Goal: Information Seeking & Learning: Learn about a topic

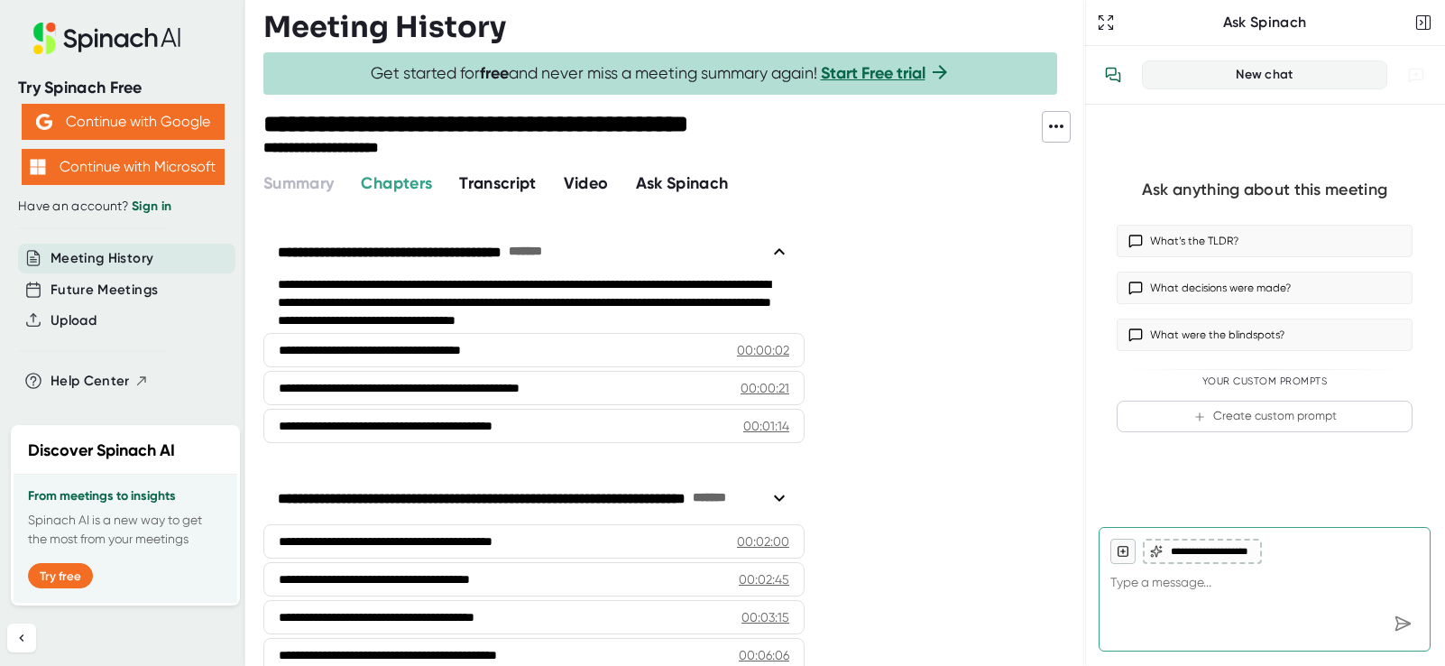
click at [496, 185] on span "Transcript" at bounding box center [498, 183] width 78 height 20
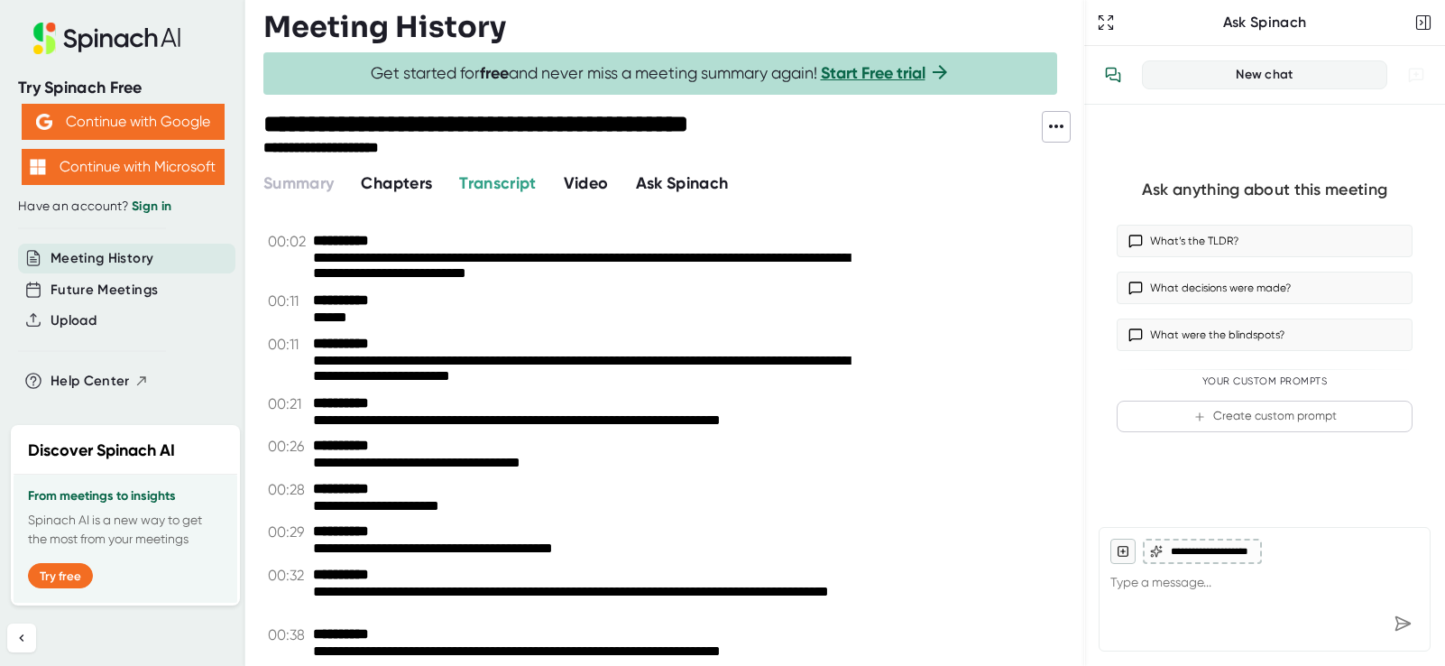
click at [1061, 132] on icon at bounding box center [1057, 126] width 22 height 22
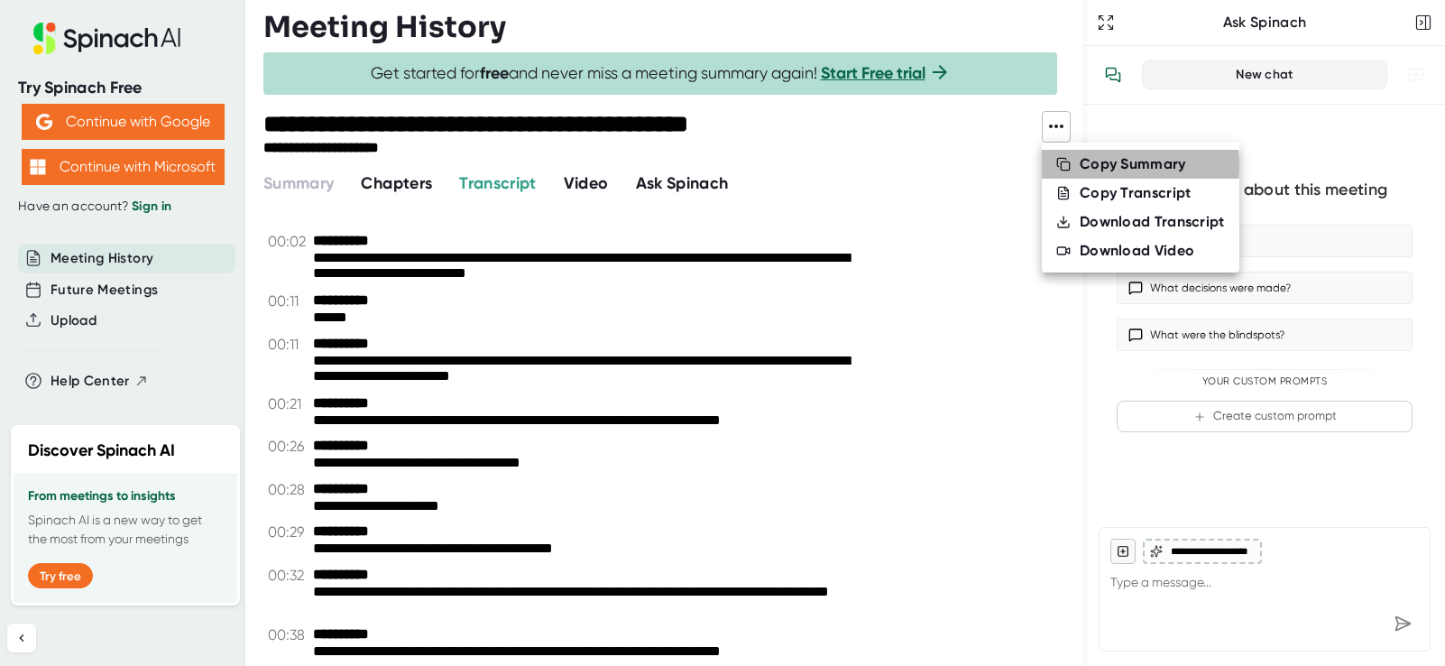
click at [1082, 165] on div "Copy Summary" at bounding box center [1133, 164] width 106 height 18
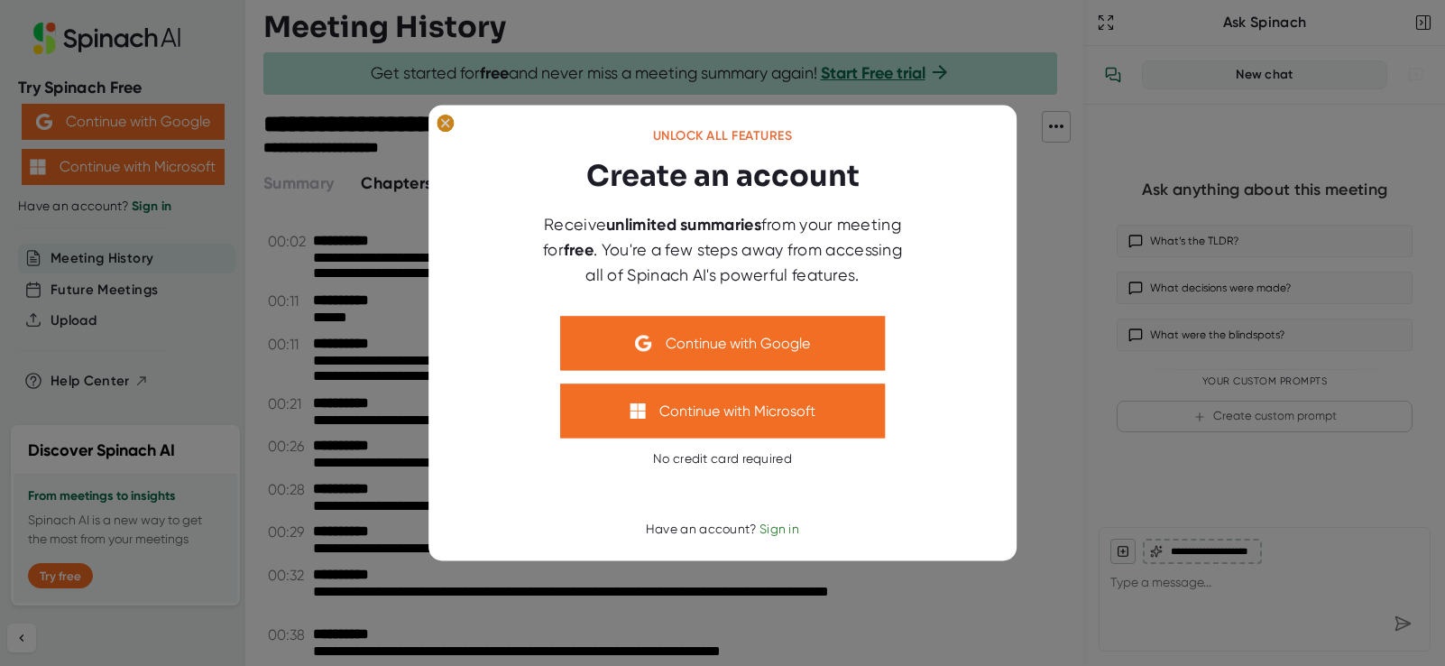
click at [444, 124] on ellipse at bounding box center [445, 124] width 17 height 18
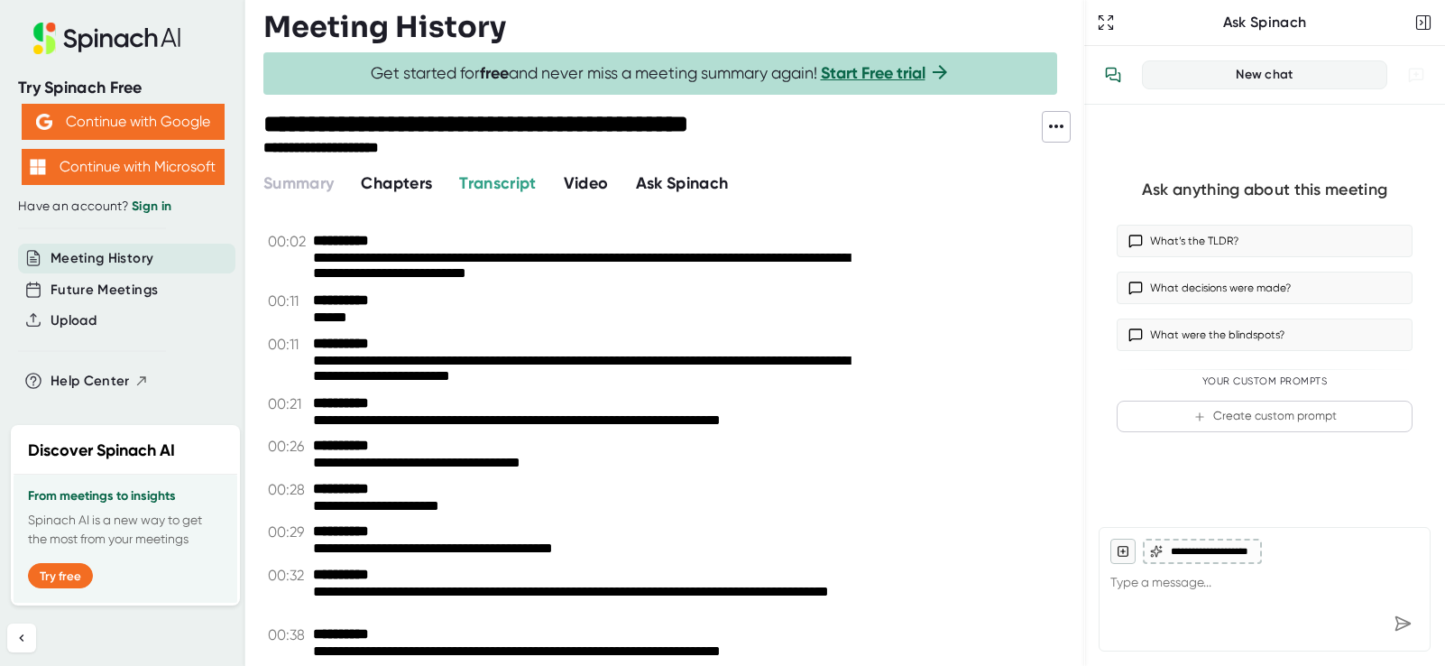
click at [1056, 121] on icon at bounding box center [1057, 126] width 22 height 22
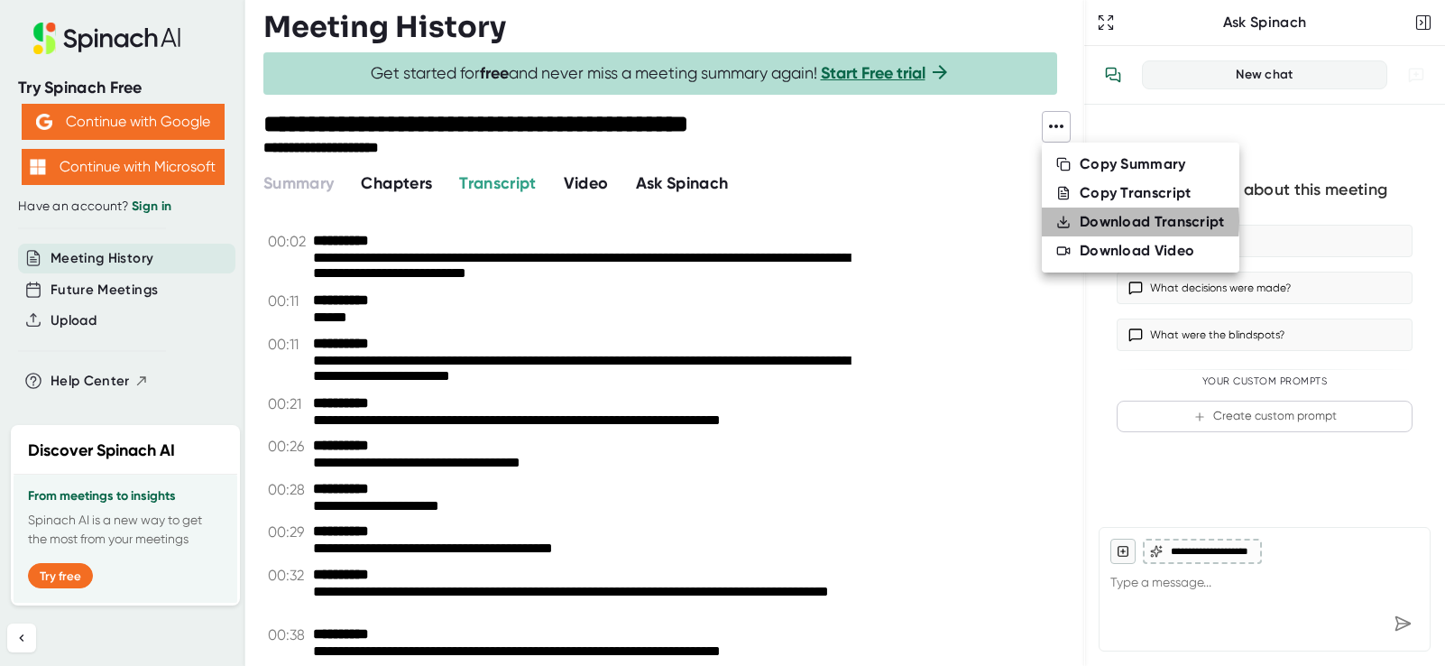
click at [1069, 221] on icon at bounding box center [1063, 222] width 14 height 14
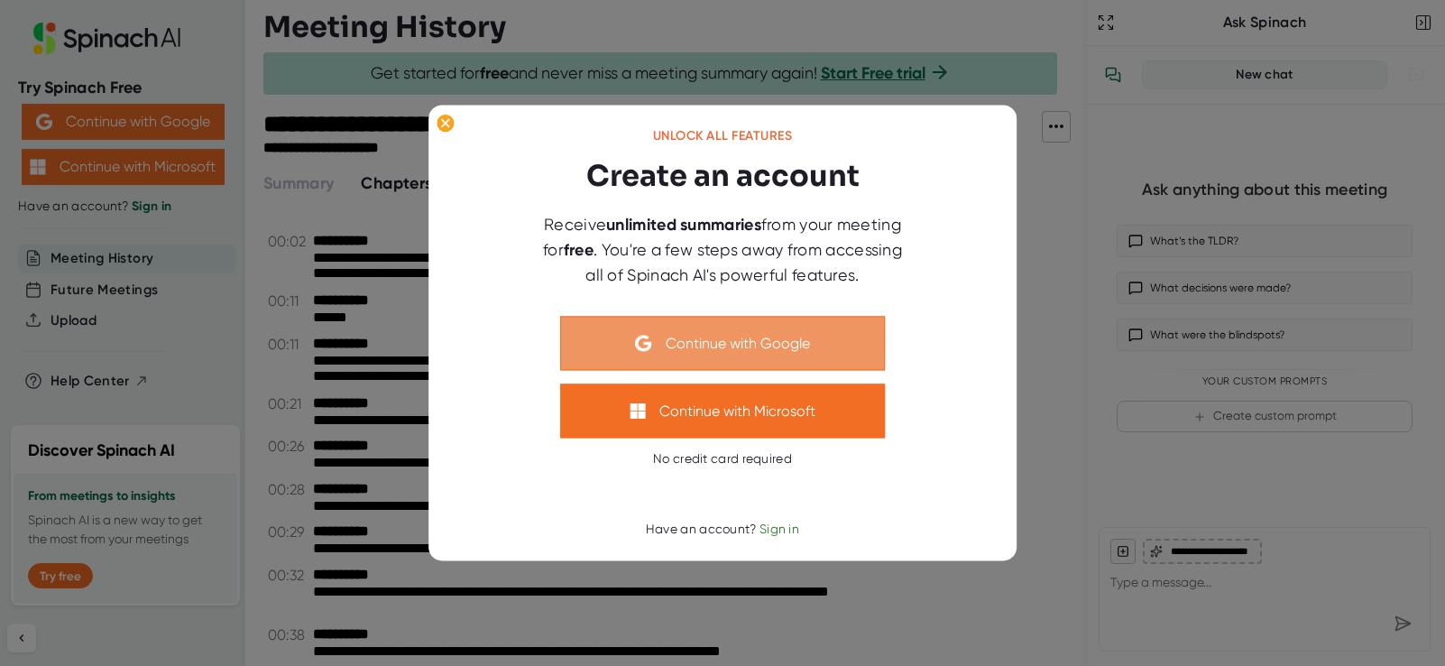
click at [742, 349] on button "Continue with Google" at bounding box center [722, 344] width 325 height 54
click at [685, 346] on button "Continue with Google" at bounding box center [722, 344] width 325 height 54
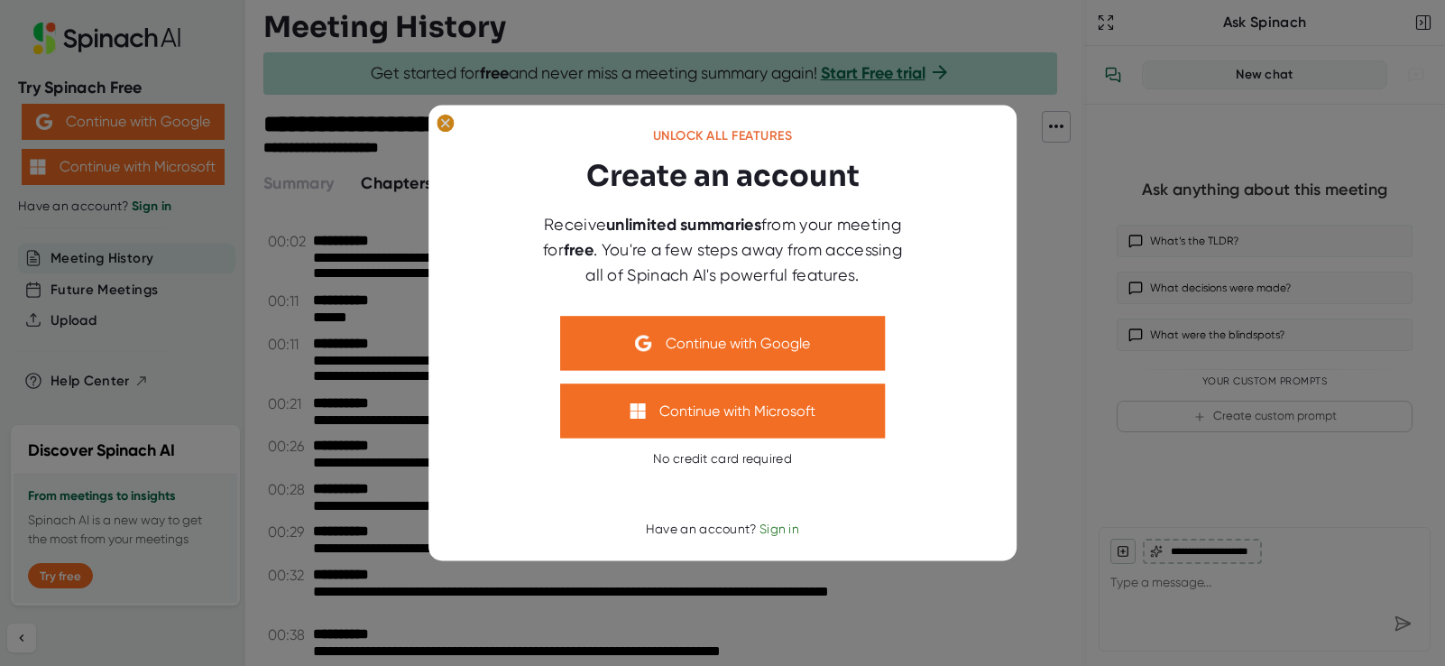
click at [443, 121] on icon at bounding box center [445, 123] width 8 height 8
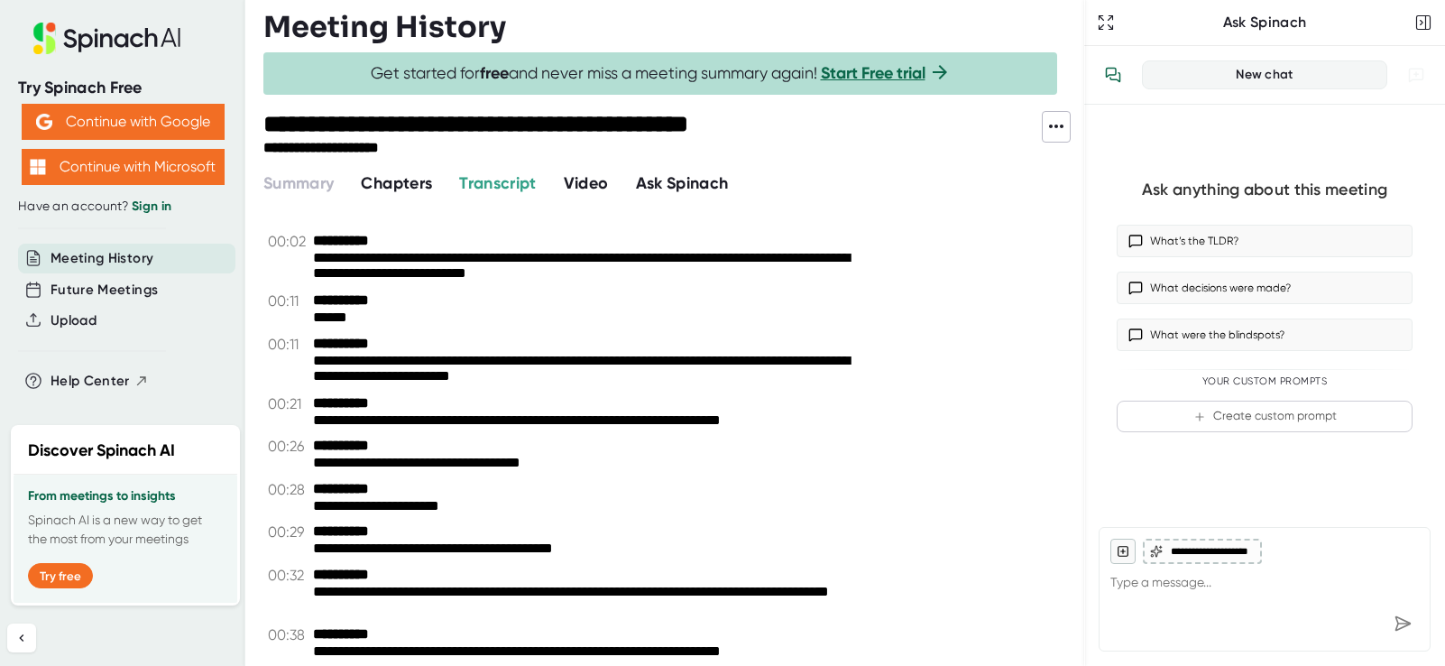
type textarea "x"
click at [1143, 590] on textarea at bounding box center [1265, 585] width 309 height 43
type textarea "C"
type textarea "x"
type textarea "Ca"
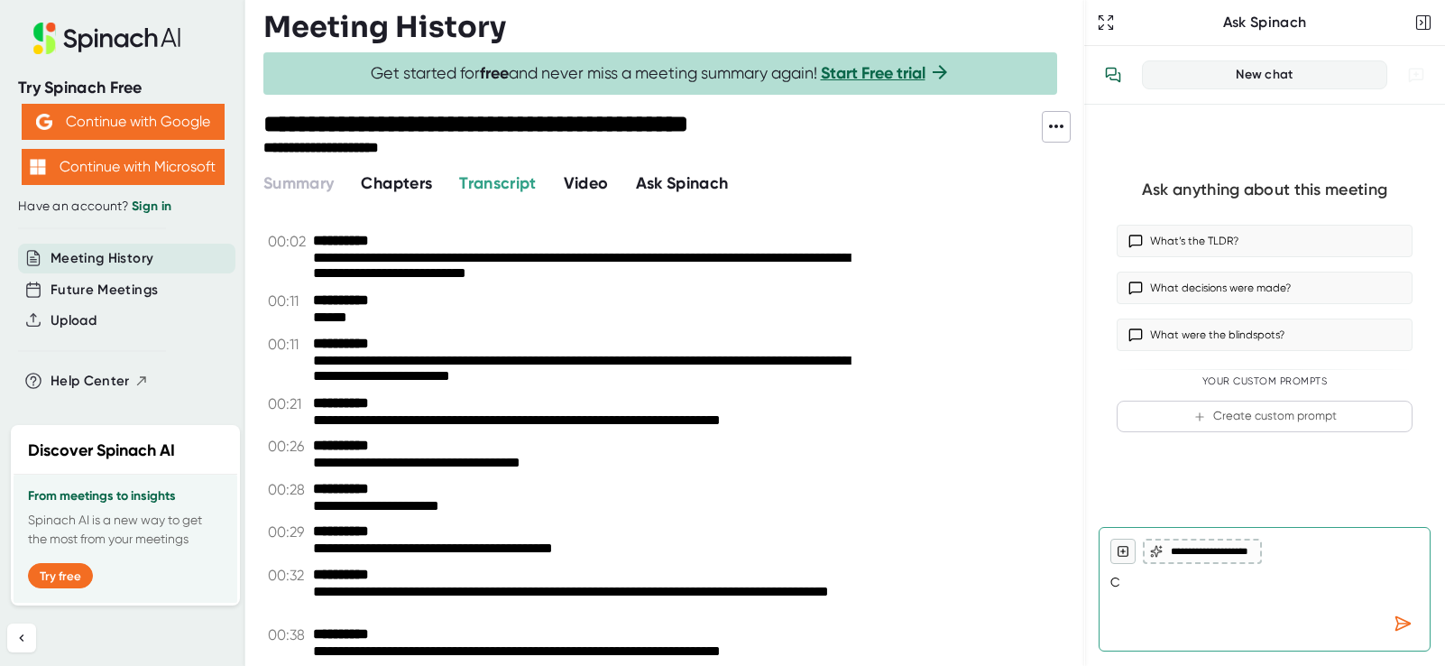
type textarea "x"
type textarea "Can"
type textarea "x"
type textarea "Can"
type textarea "x"
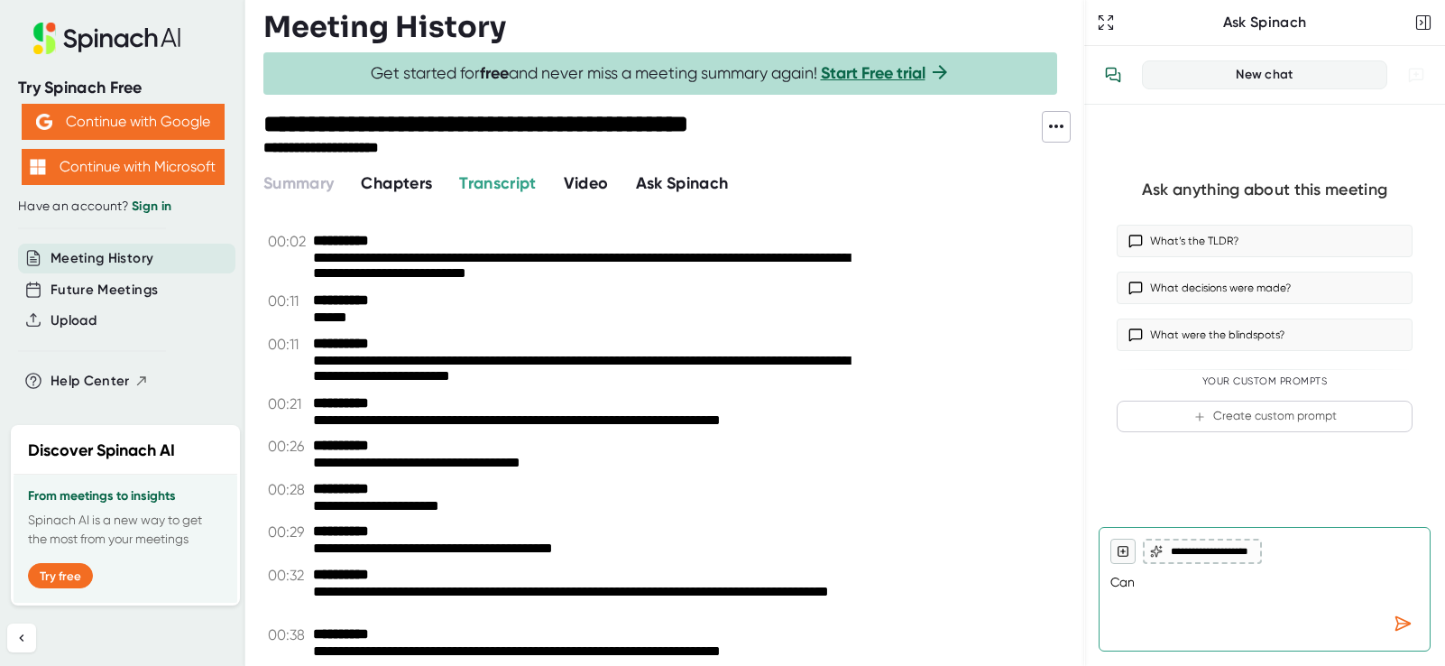
type textarea "Can y"
type textarea "x"
type textarea "Can yo"
type textarea "x"
type textarea "Can you"
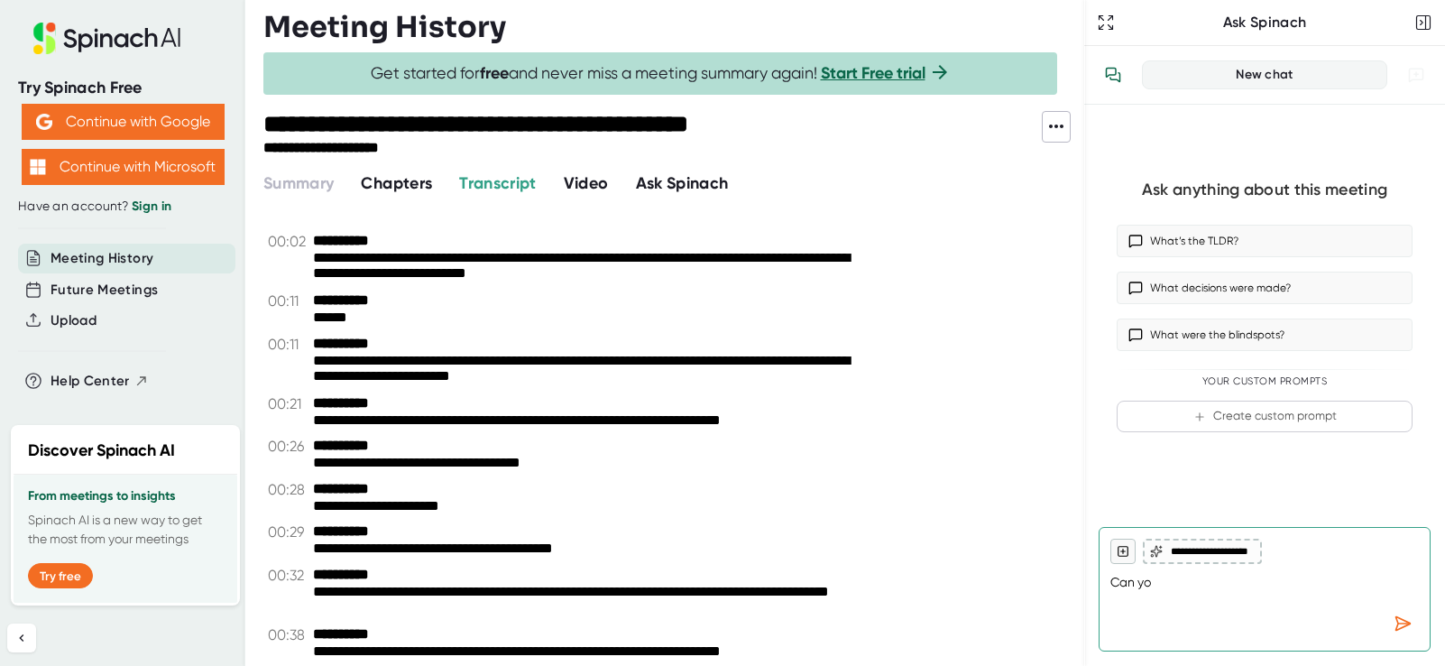
type textarea "x"
type textarea "Can you"
type textarea "x"
type textarea "Can you s"
type textarea "x"
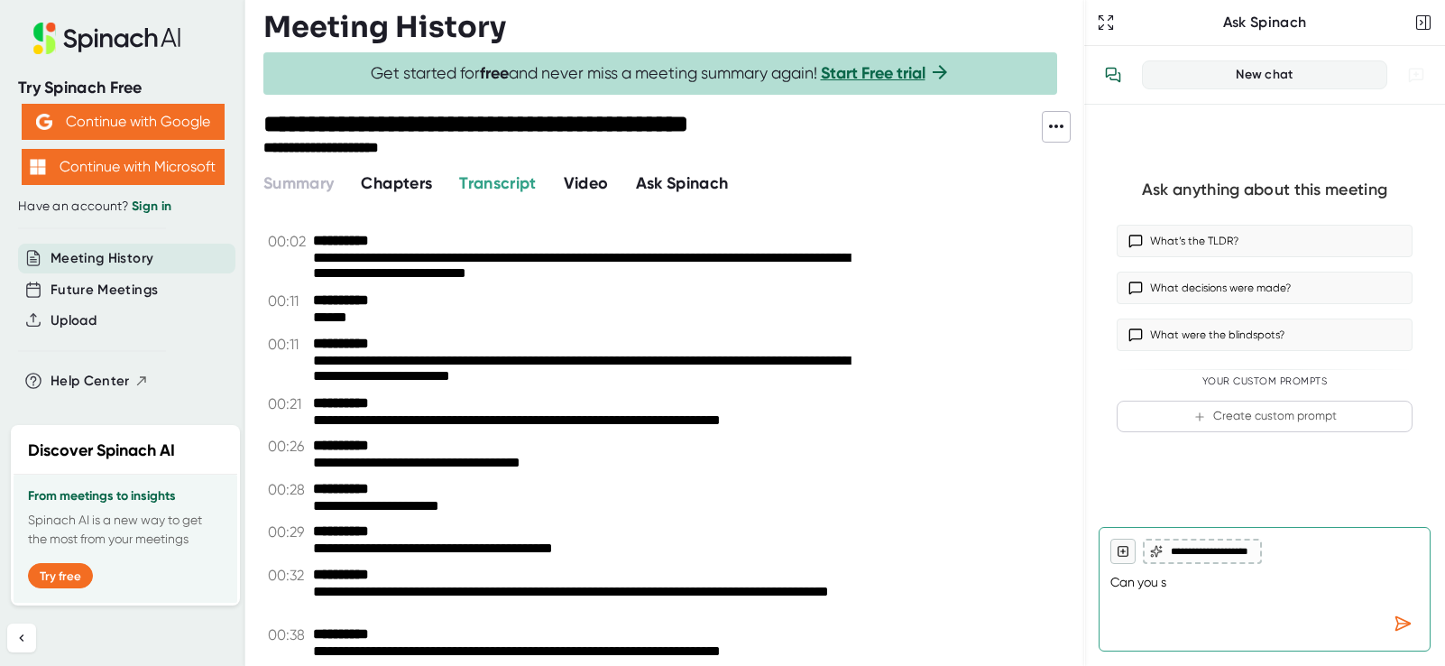
type textarea "Can you su"
type textarea "x"
type textarea "Can you sum"
type textarea "x"
type textarea "Can you summ"
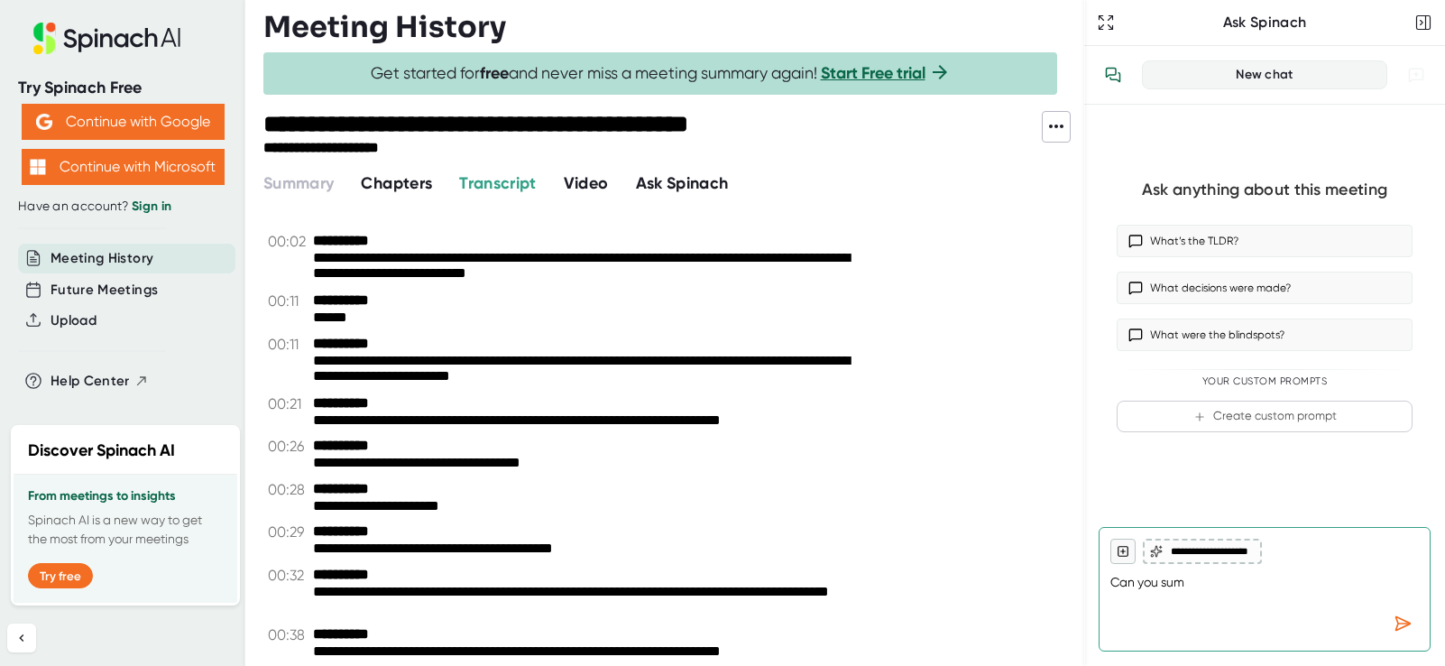
type textarea "x"
type textarea "Can you summa"
type textarea "x"
type textarea "Can you [PERSON_NAME]"
type textarea "x"
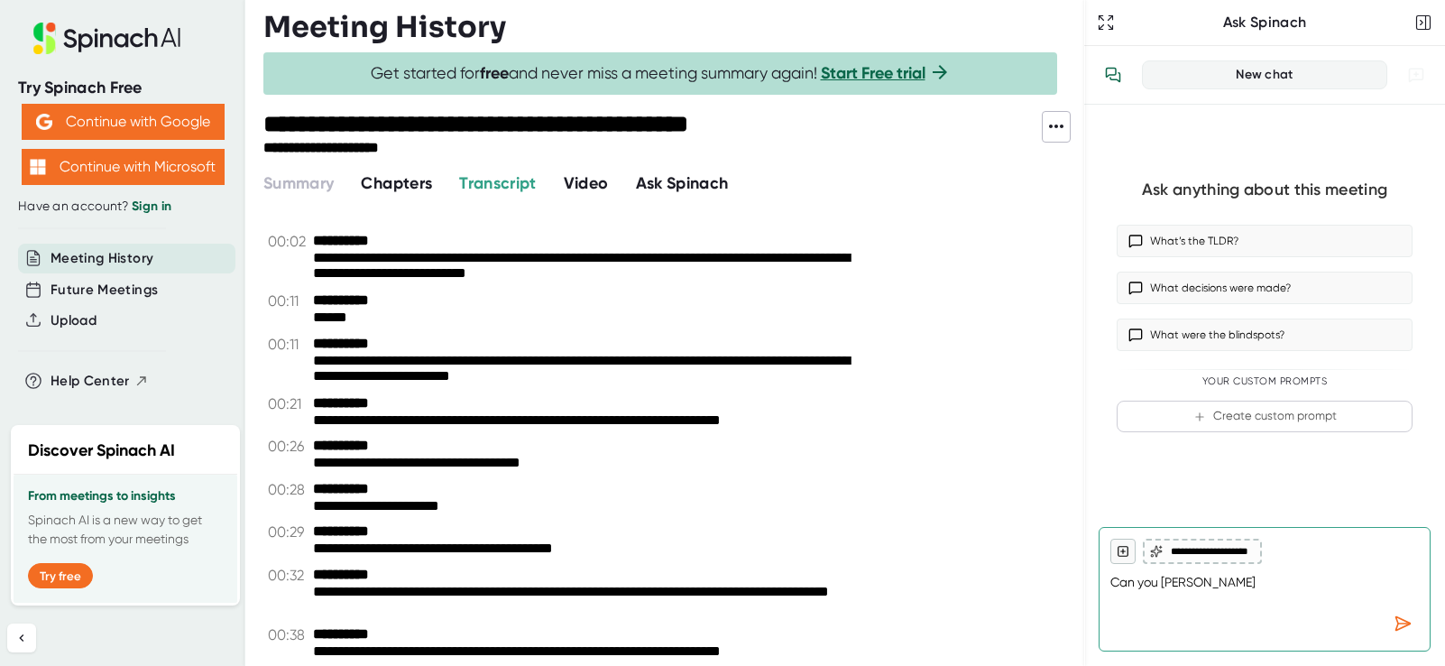
type textarea "Can you summari"
type textarea "x"
type textarea "Can you summariz"
type textarea "x"
type textarea "Can you summarize"
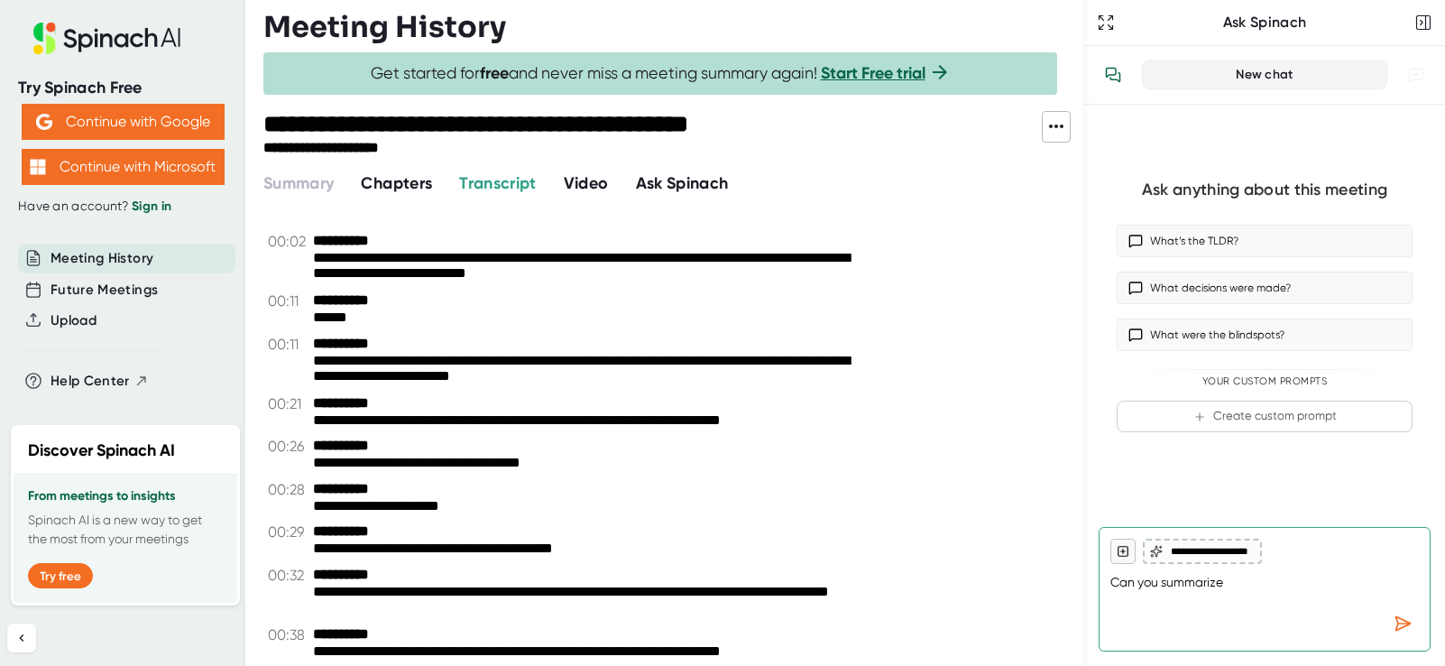
type textarea "x"
type textarea "Can you summarize"
type textarea "x"
type textarea "Can you summarize t"
type textarea "x"
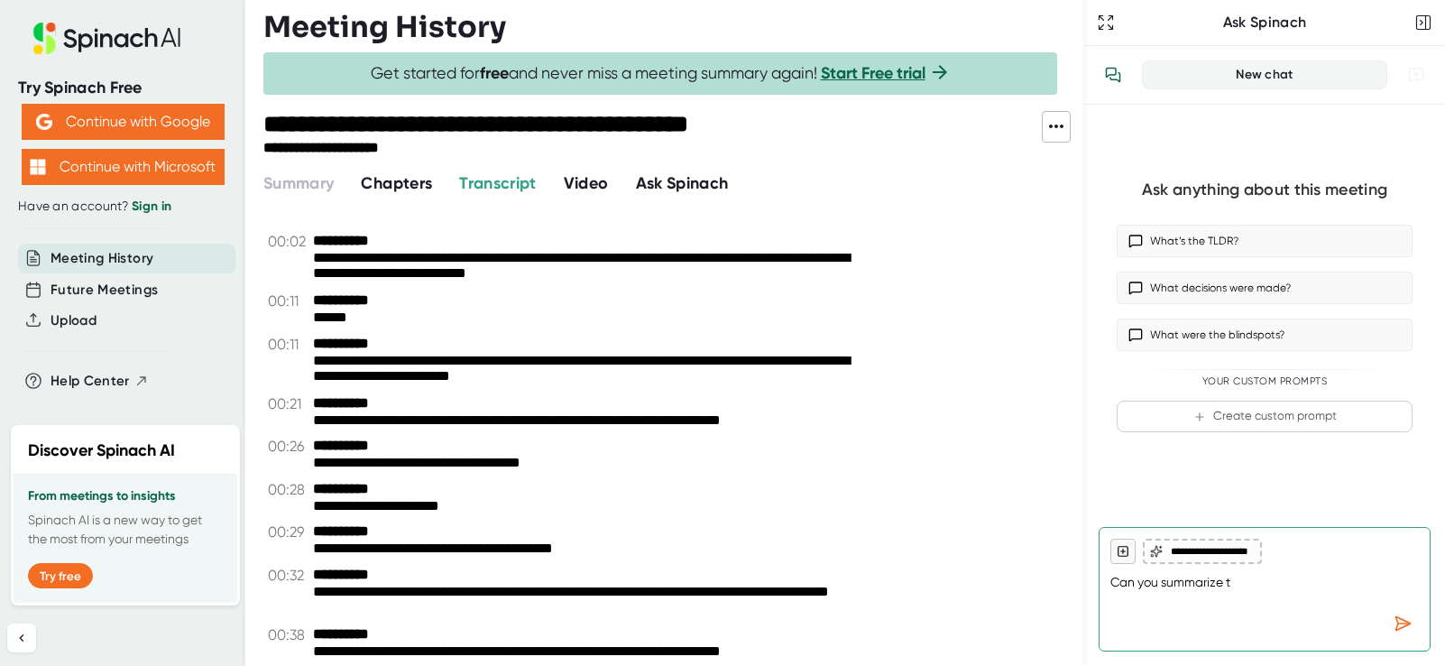
type textarea "Can you summarize th"
type textarea "x"
type textarea "Can you summarize thi"
type textarea "x"
type textarea "Can you summarize this"
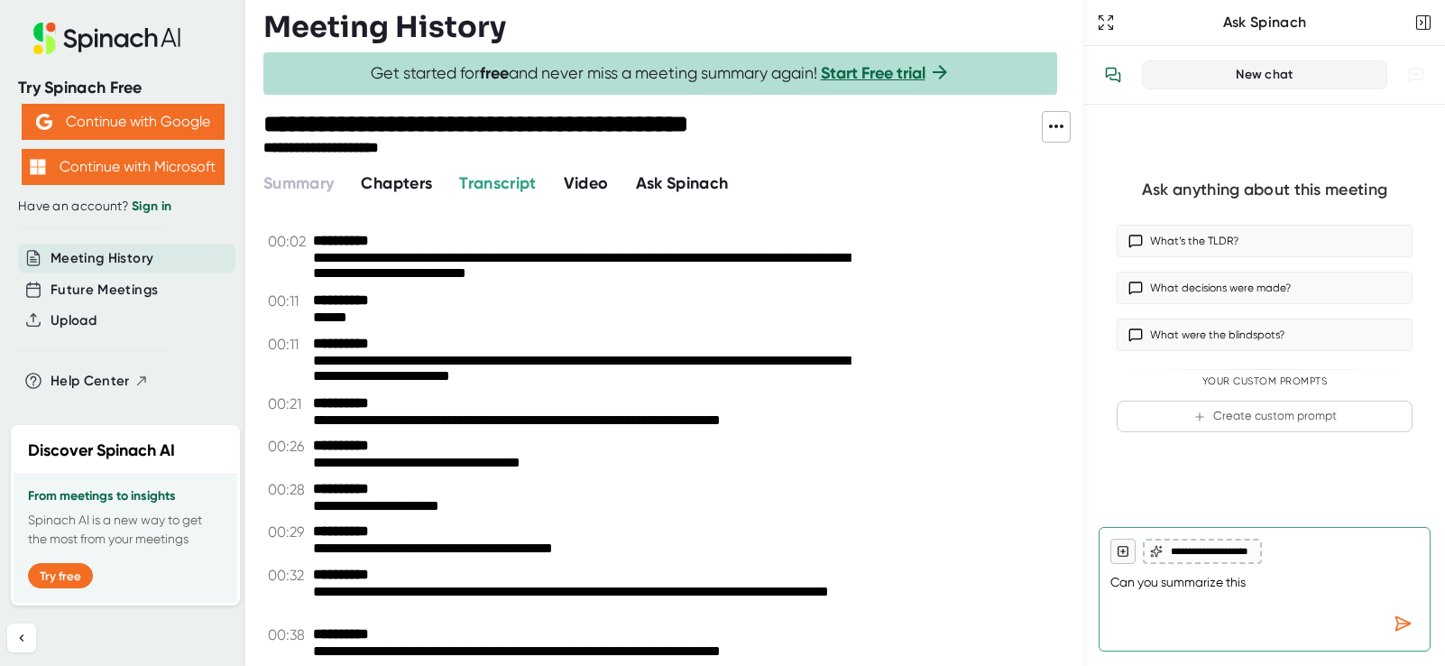
type textarea "x"
type textarea "Can you summarize this"
type textarea "x"
type textarea "Can you summarize this d"
type textarea "x"
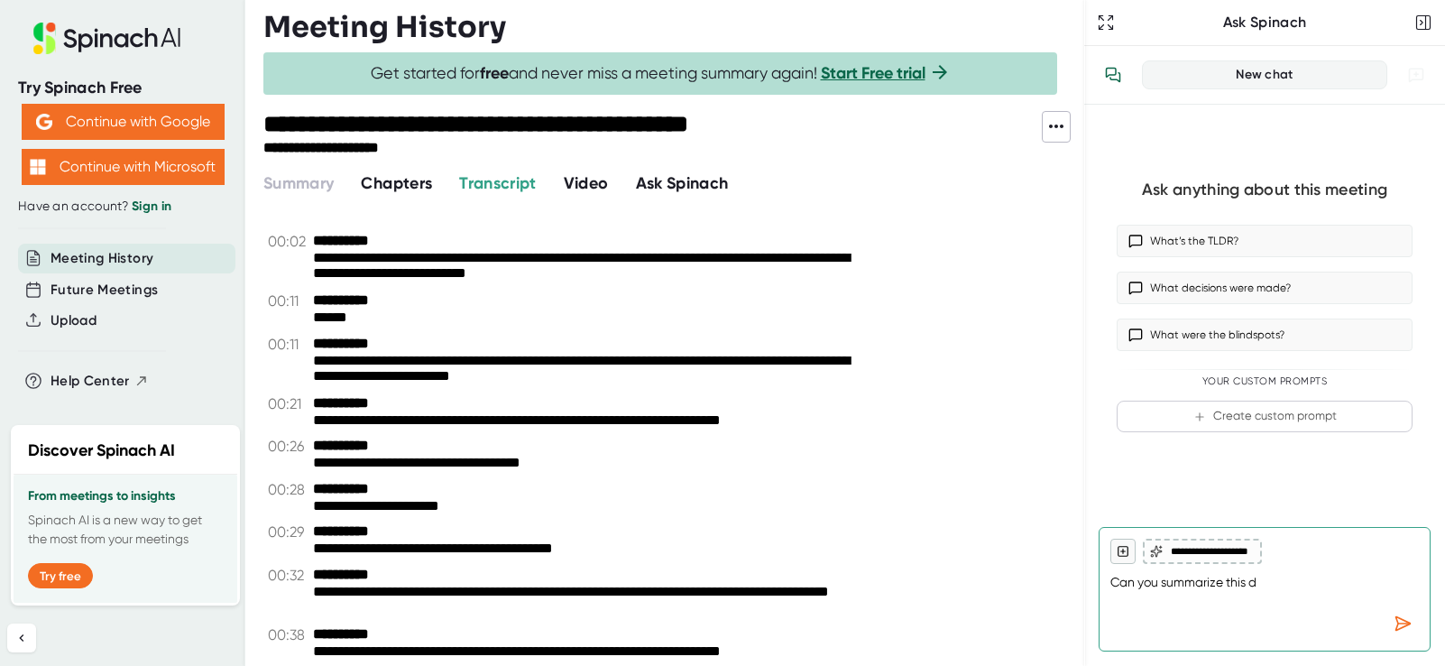
type textarea "Can you summarize this di"
type textarea "x"
type textarea "Can you summarize this dis"
type textarea "x"
type textarea "Can you summarize this disc"
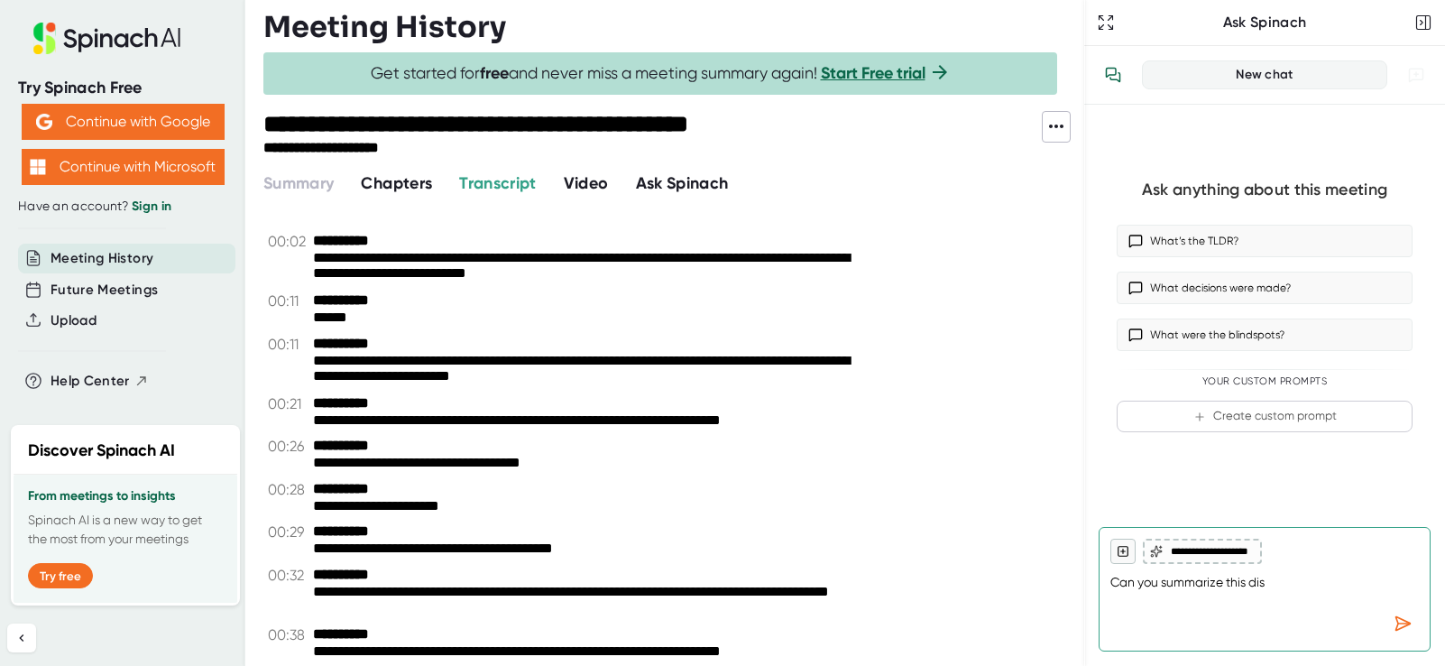
type textarea "x"
type textarea "Can you summarize this discu"
type textarea "x"
type textarea "Can you summarize this discus"
type textarea "x"
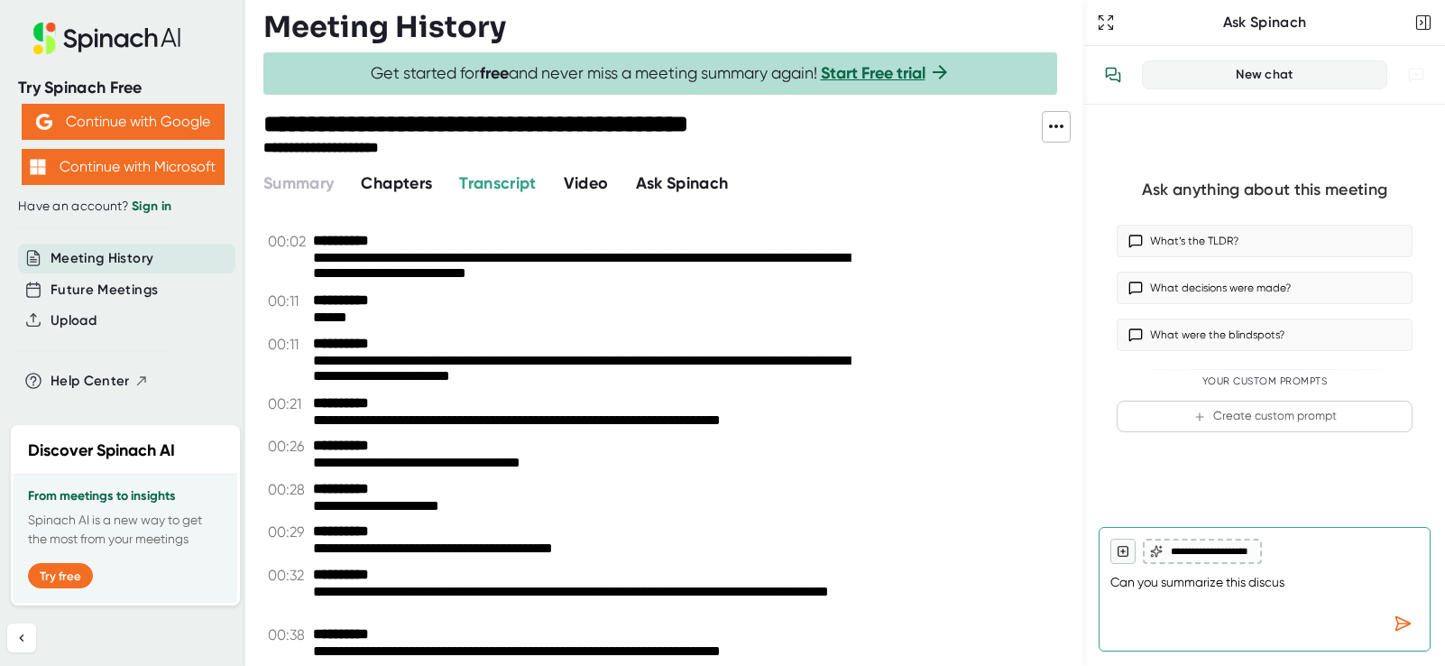
type textarea "Can you summarize this discuss"
type textarea "x"
type textarea "Can you summarize this discussi"
type textarea "x"
type textarea "Can you summarize this discussio"
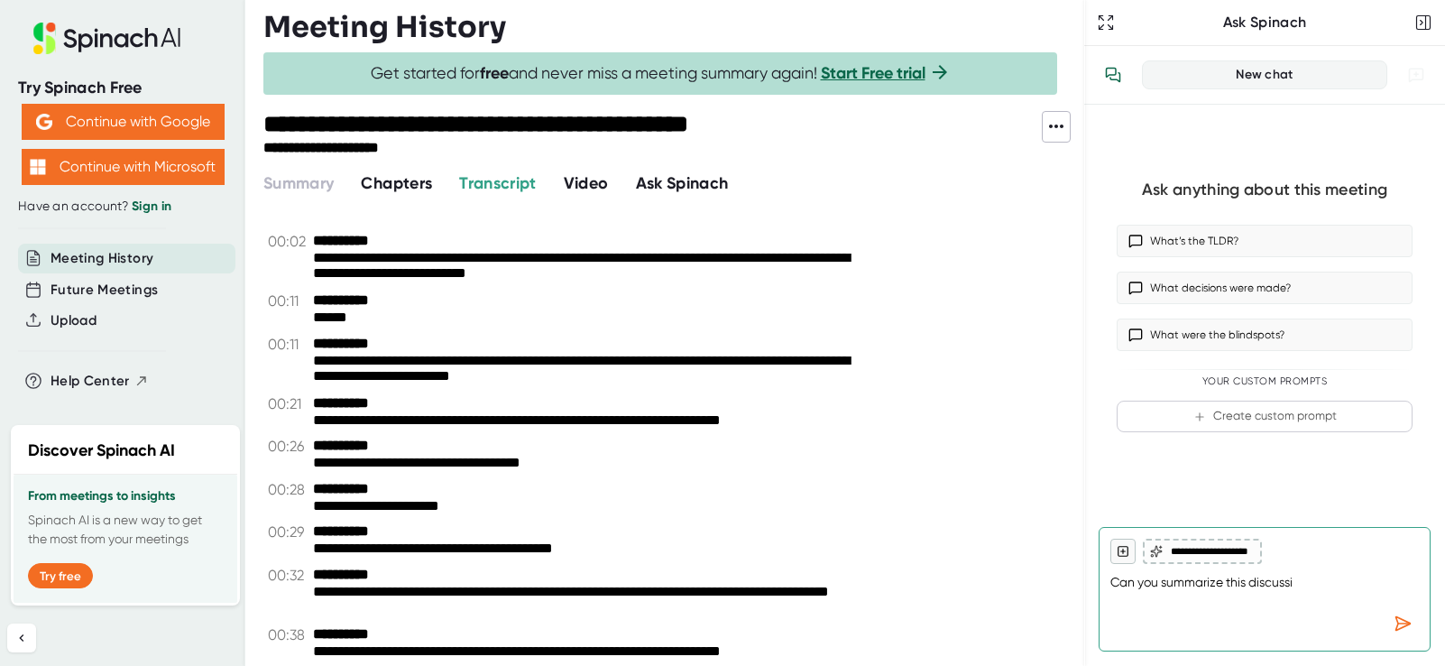
type textarea "x"
type textarea "Can you summarize this discussion"
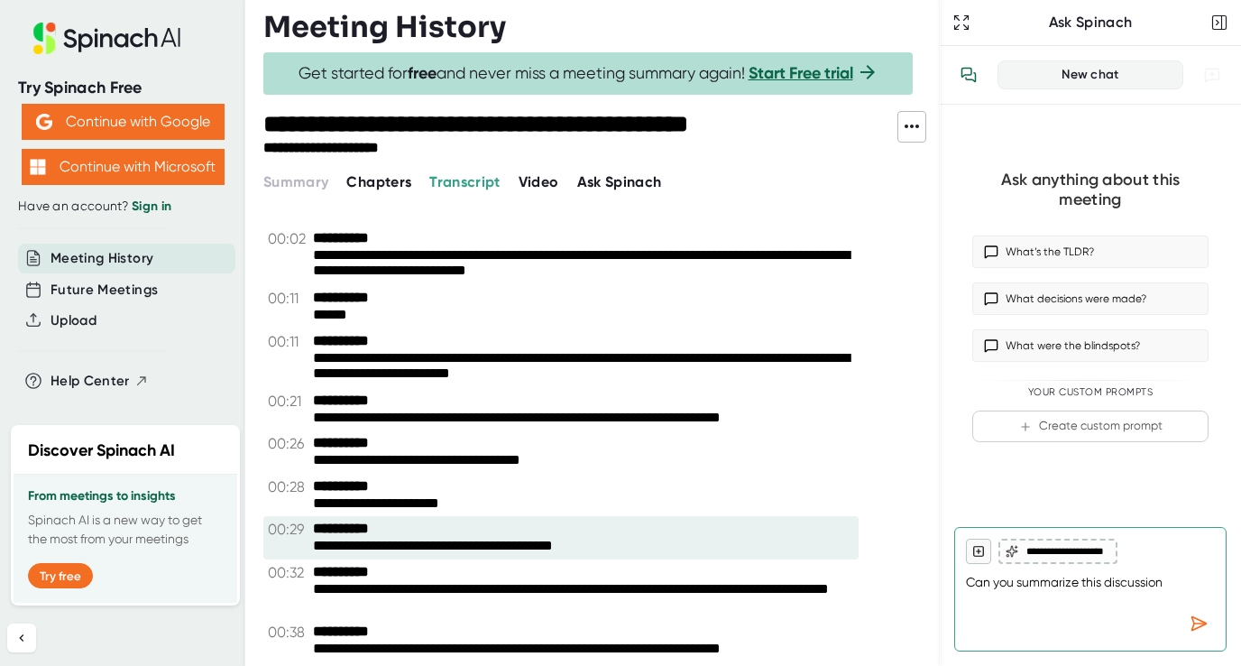
type textarea "x"
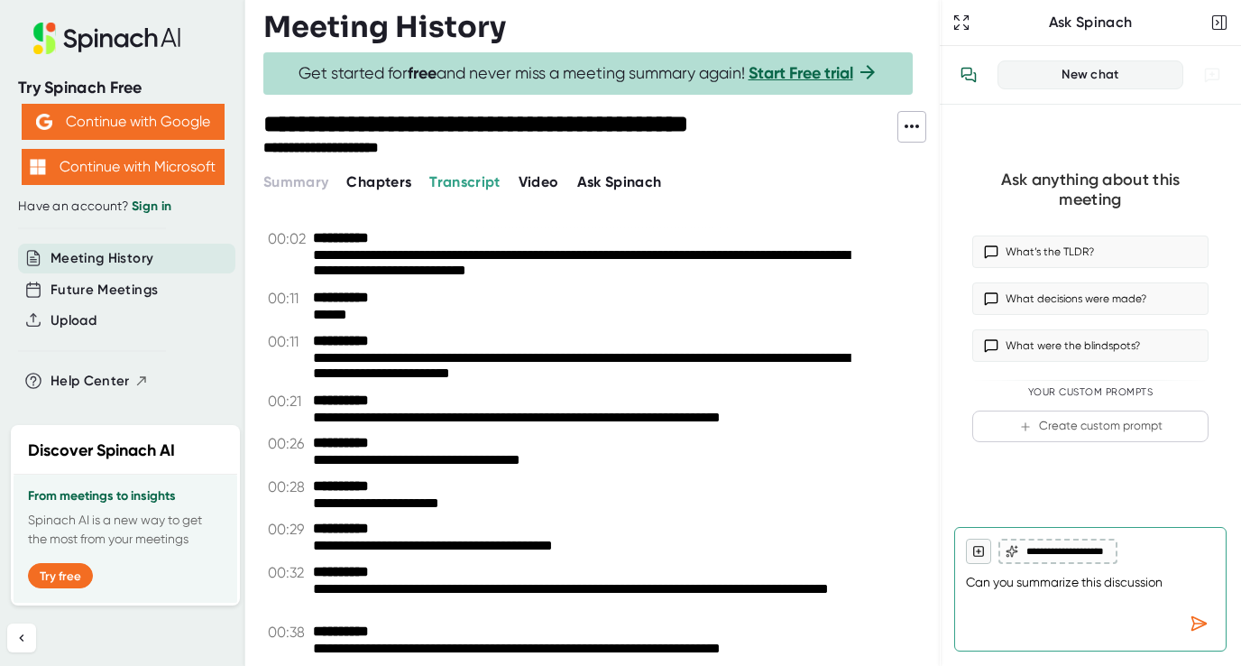
type textarea "Can you summarize this discussion"
type textarea "x"
type textarea "Can you summarize this discussion w"
type textarea "x"
type textarea "Can you summarize this discussion wi"
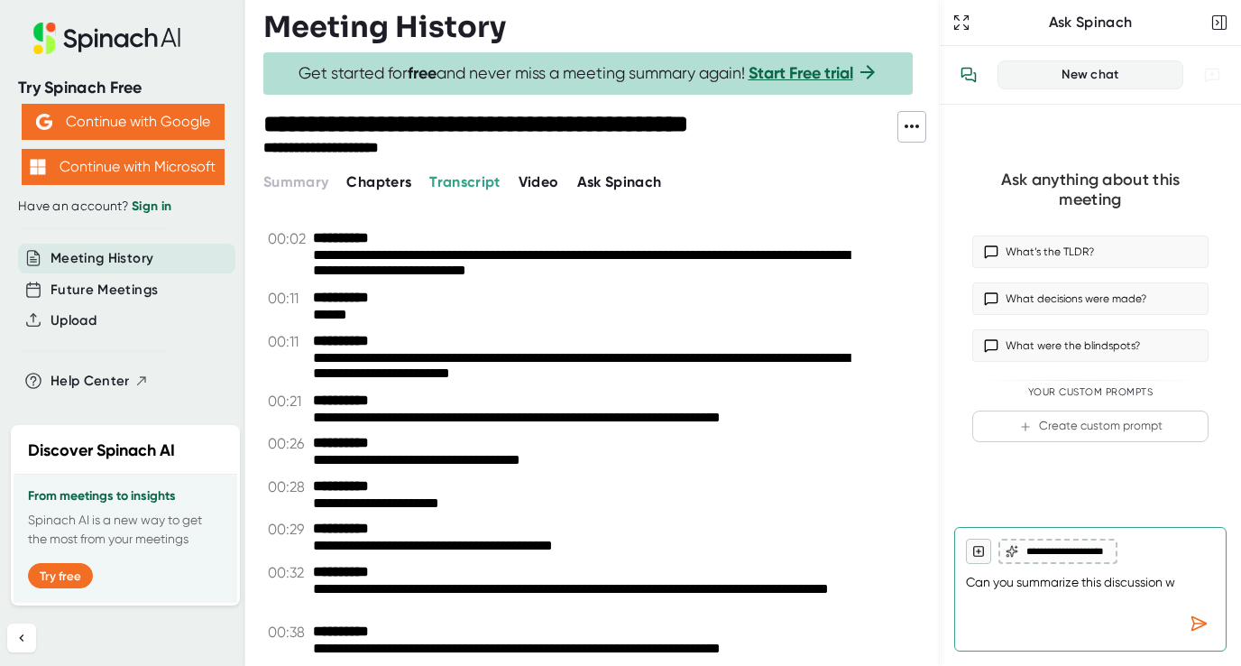
type textarea "x"
type textarea "Can you summarize this discussion wit"
type textarea "x"
type textarea "Can you summarize this discussion with"
type textarea "x"
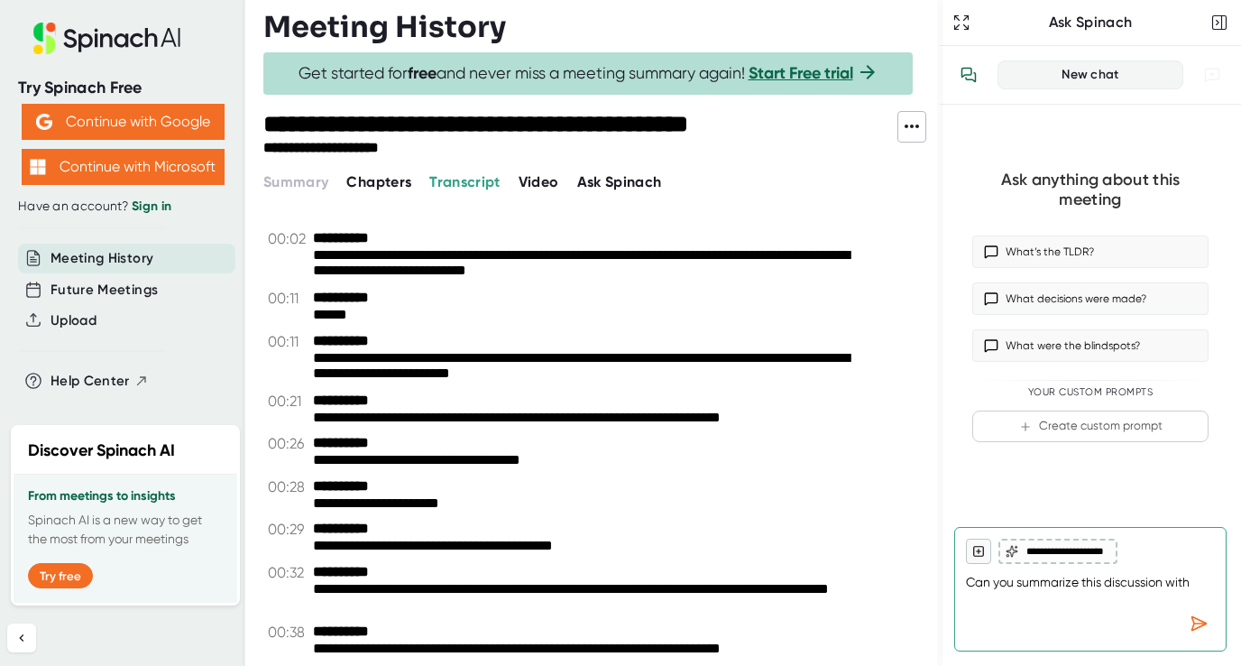
type textarea "Can you summarize this discussion with"
type textarea "x"
type textarea "Can you summarize this discussion with a"
type textarea "x"
type textarea "Can you summarize this discussion with a"
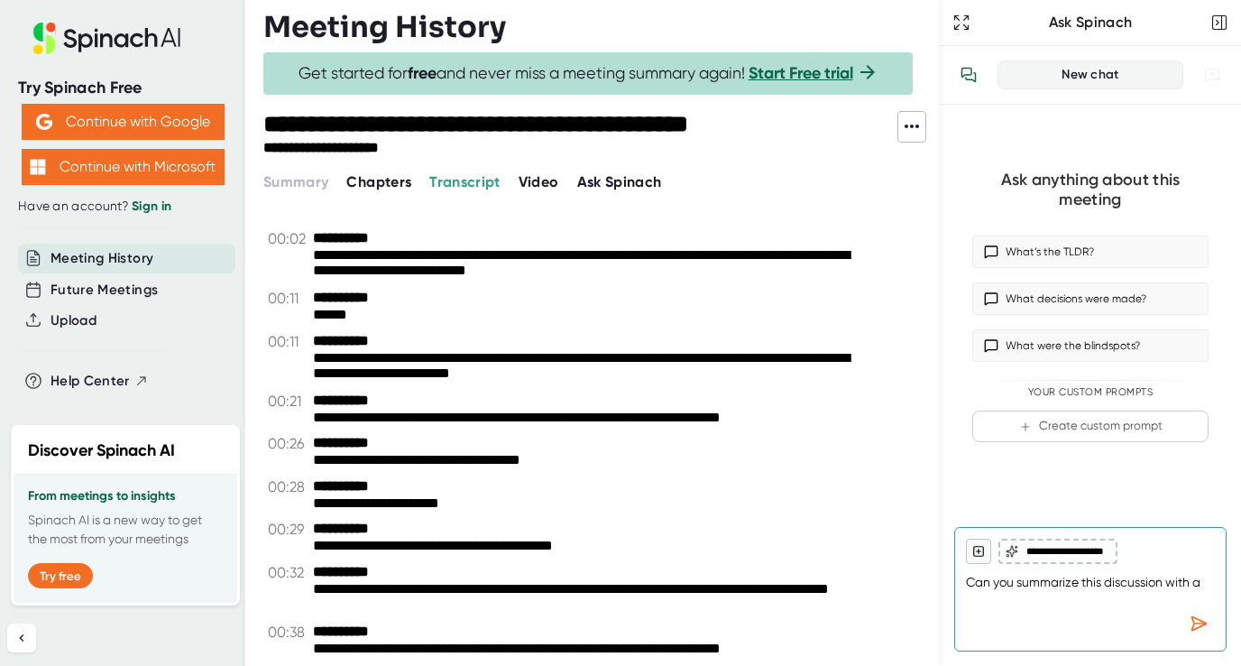
type textarea "x"
type textarea "Can you summarize this discussion with a f"
type textarea "x"
type textarea "Can you summarize this discussion with a fo"
type textarea "x"
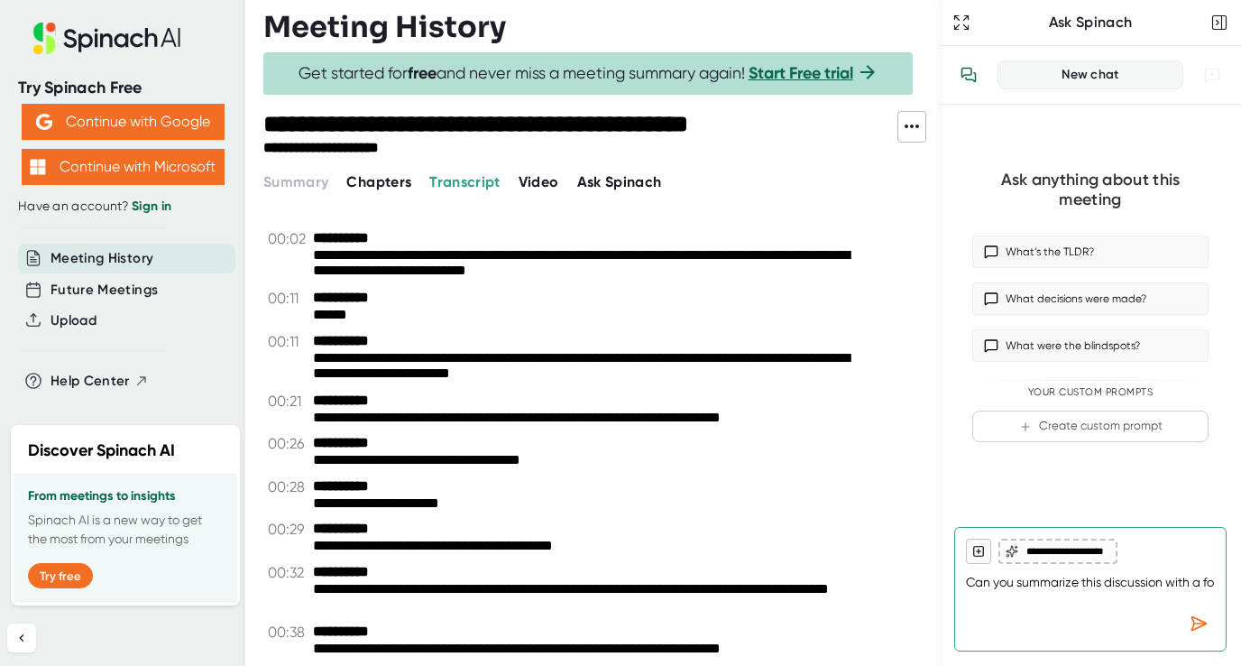
type textarea "Can you summarize this discussion with a foc"
type textarea "x"
type textarea "Can you summarize this discussion with a focu"
type textarea "x"
type textarea "Can you summarize this discussion with a focus"
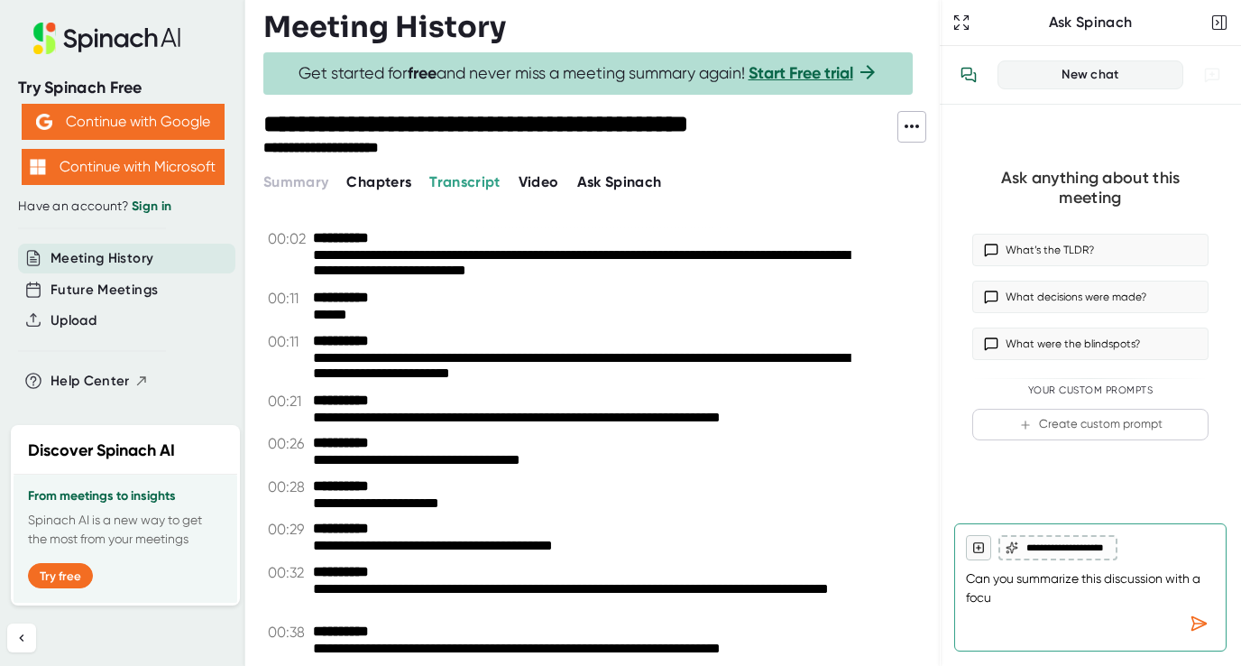
type textarea "x"
type textarea "Can you summarize this discussion with a focus"
type textarea "x"
type textarea "Can you summarize this discussion with a focus o"
type textarea "x"
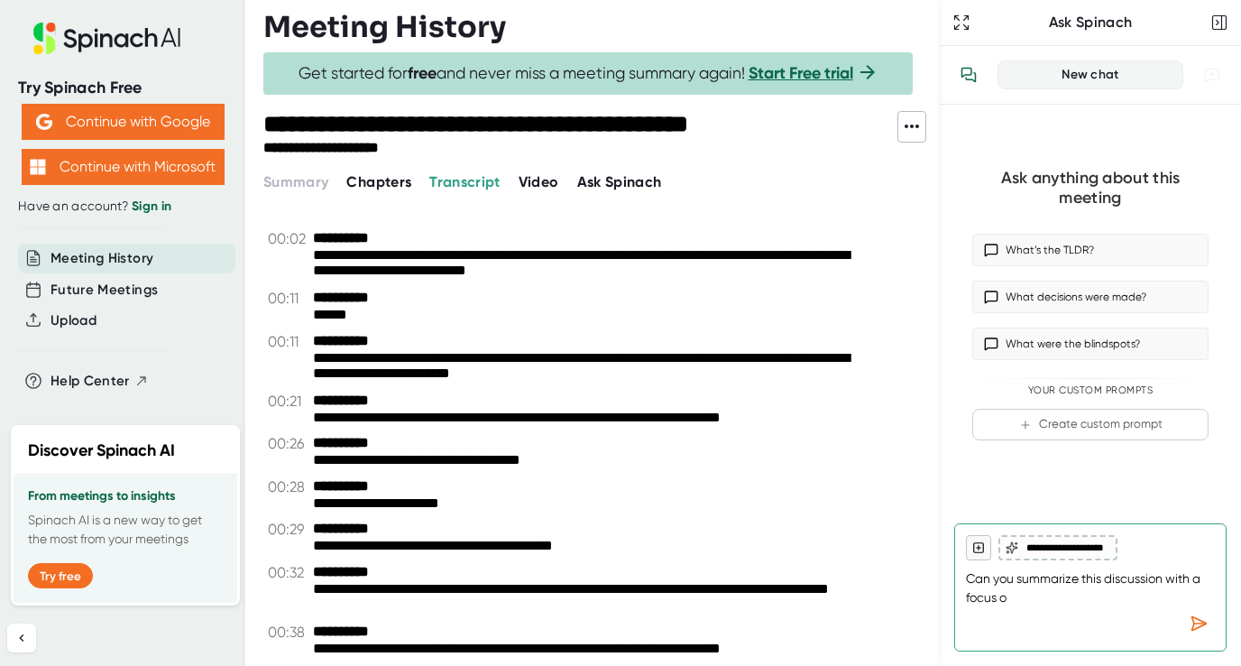
type textarea "Can you summarize this discussion with a focus on"
type textarea "x"
type textarea "Can you summarize this discussion with a focus on"
type textarea "x"
type textarea "Can you summarize this discussion with a focus on a"
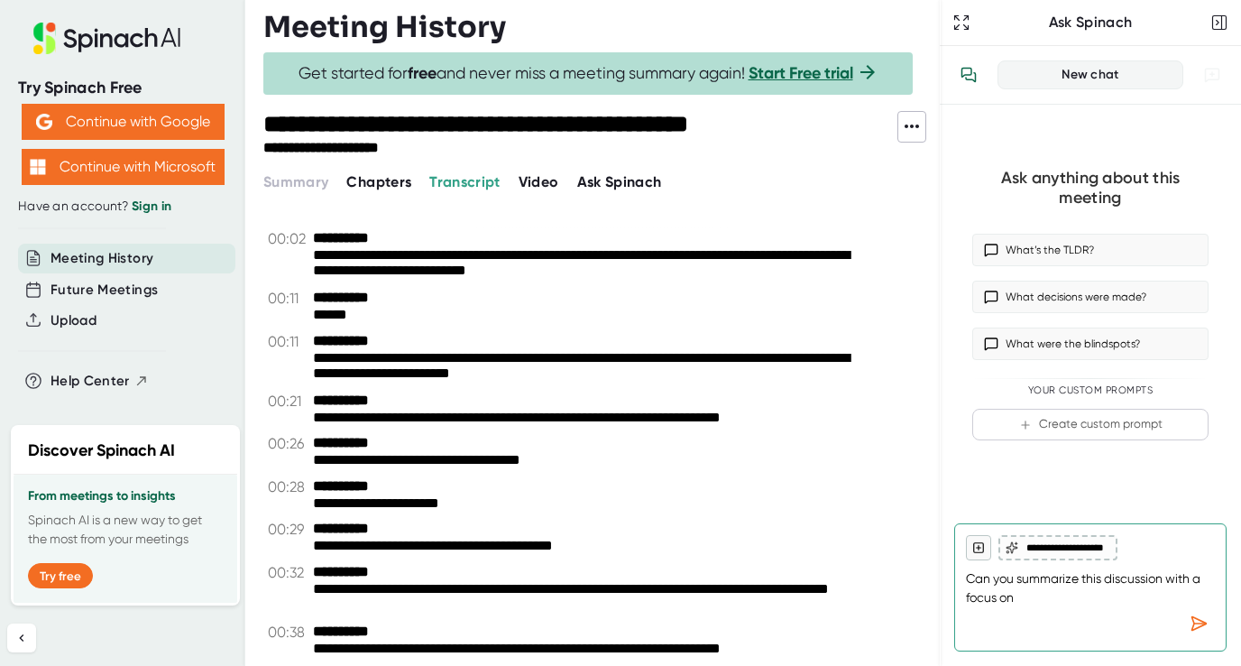
type textarea "x"
type textarea "Can you summarize this discussion with a focus on an"
type textarea "x"
type textarea "Can you summarize this discussion with a focus on any"
type textarea "x"
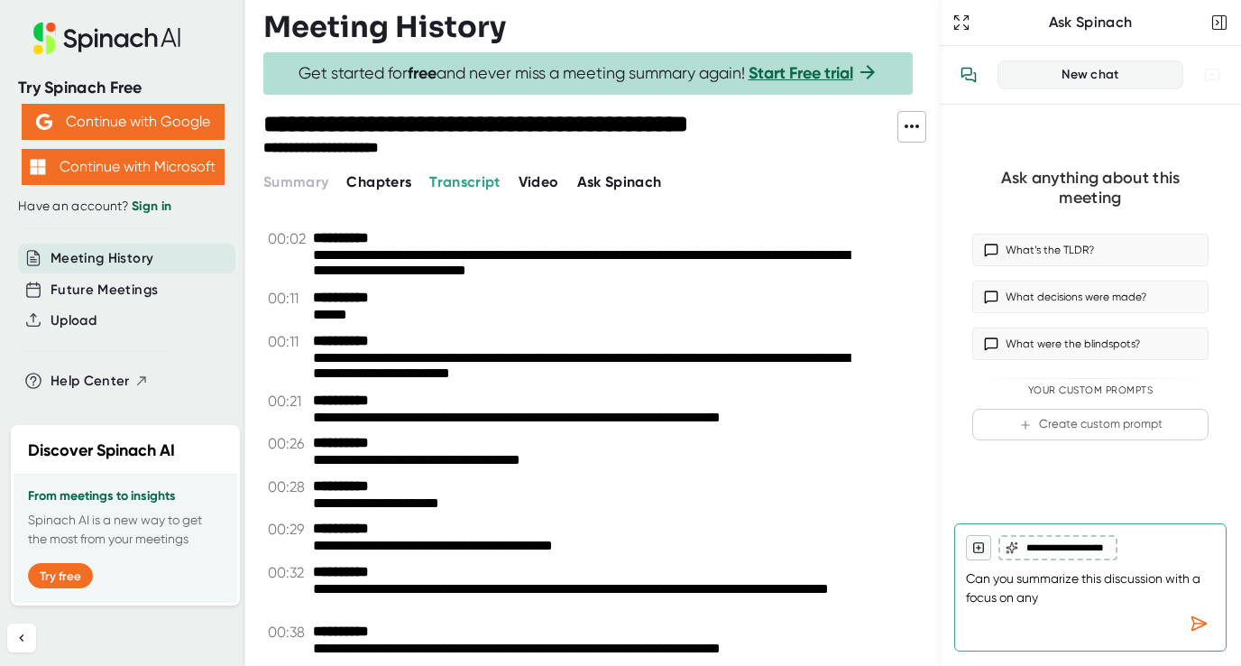
type textarea "Can you summarize this discussion with a focus on any"
type textarea "x"
type textarea "Can you summarize this discussion with a focus on any c"
type textarea "x"
type textarea "Can you summarize this discussion with a focus on any ch"
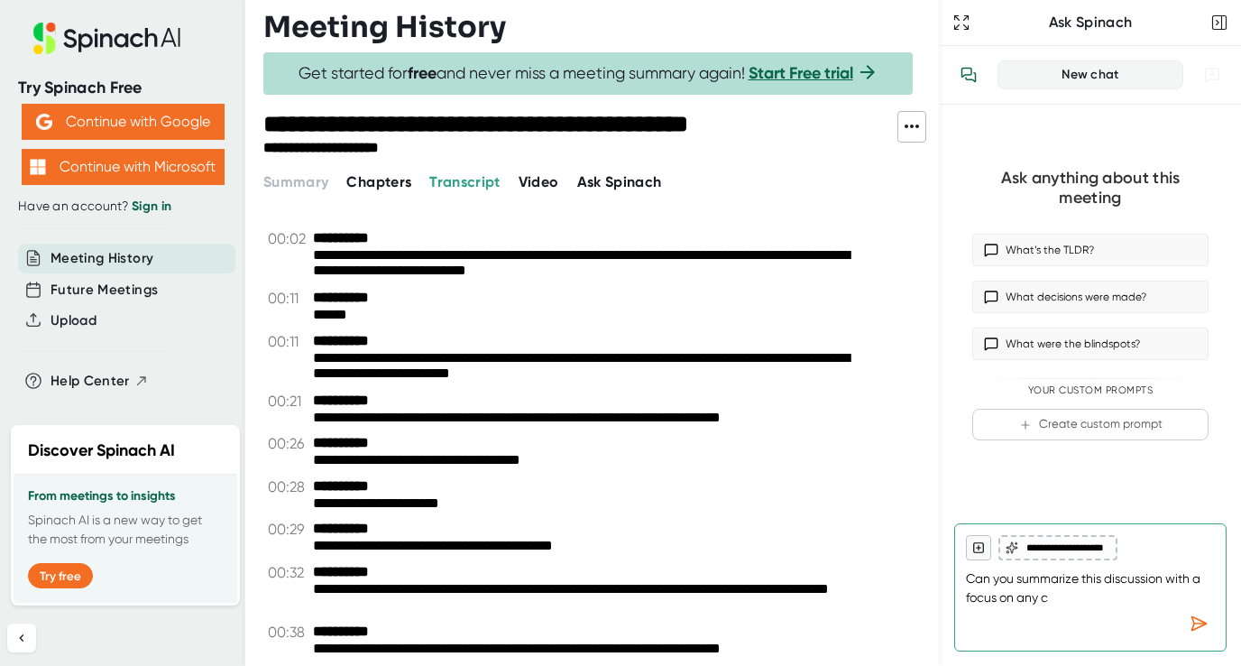
type textarea "x"
type textarea "Can you summarize this discussion with a focus on any cha"
type textarea "x"
type textarea "Can you summarize this discussion with a focus on any chal"
type textarea "x"
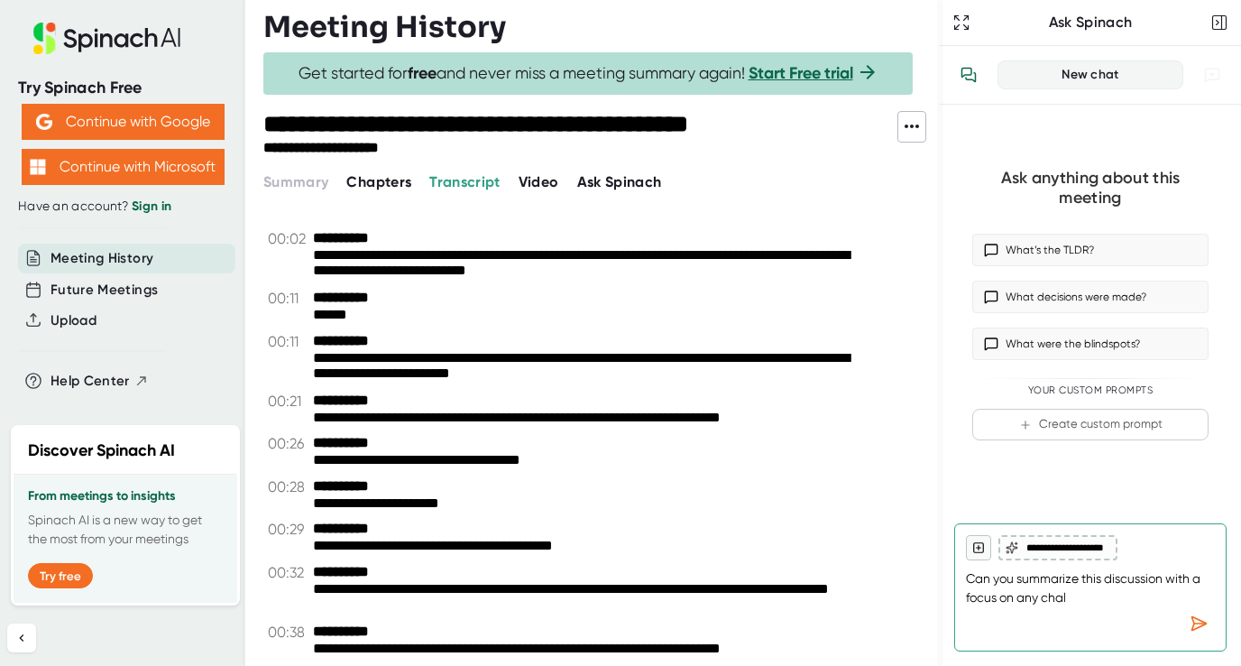
type textarea "Can you summarize this discussion with a focus on any chall"
type textarea "x"
type textarea "Can you summarize this discussion with a focus on any challe"
type textarea "x"
type textarea "Can you summarize this discussion with a focus on any challen"
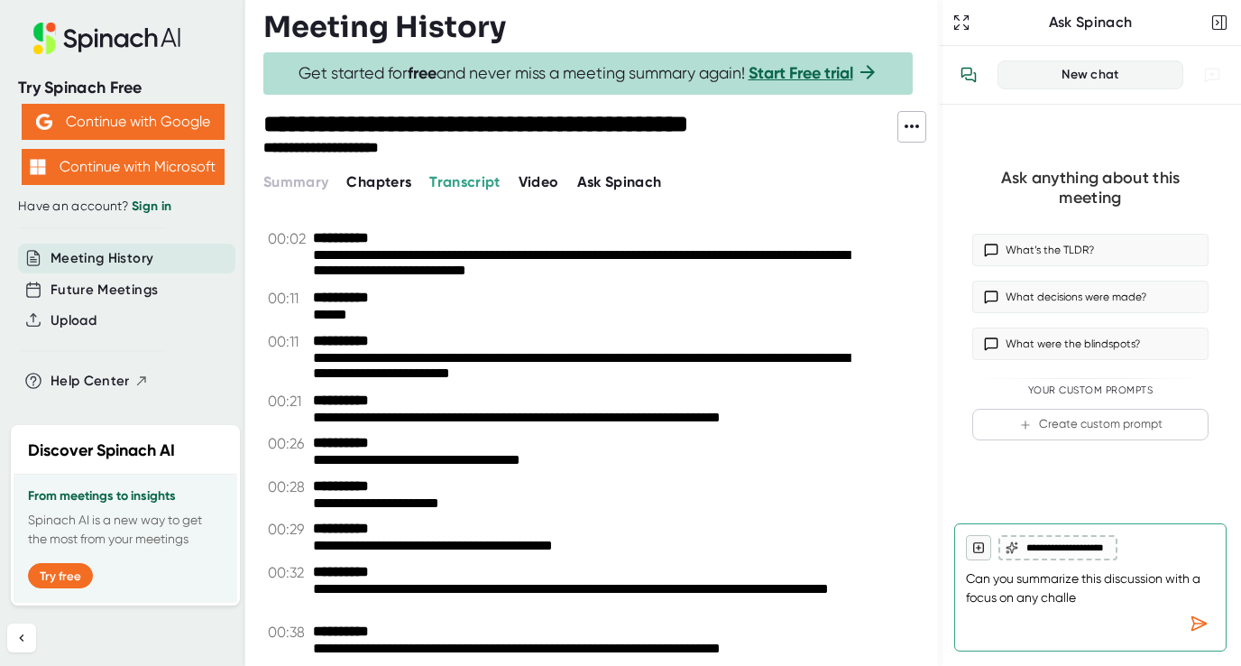
type textarea "x"
type textarea "Can you summarize this discussion with a focus on any challeng"
type textarea "x"
type textarea "Can you summarize this discussion with a focus on any challenge"
type textarea "x"
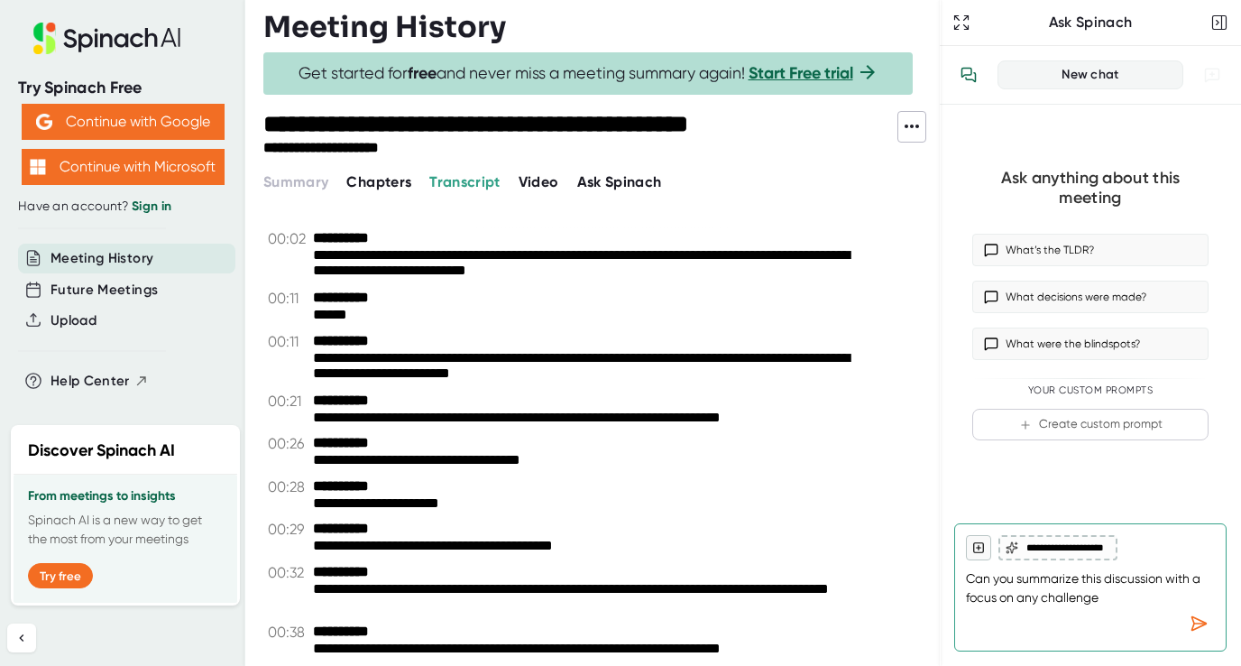
type textarea "Can you summarize this discussion with a focus on any challenges"
type textarea "x"
type textarea "Can you summarize this discussion with a focus on any challenges"
type textarea "x"
type textarea "Can you summarize this discussion with a focus on any challenges i"
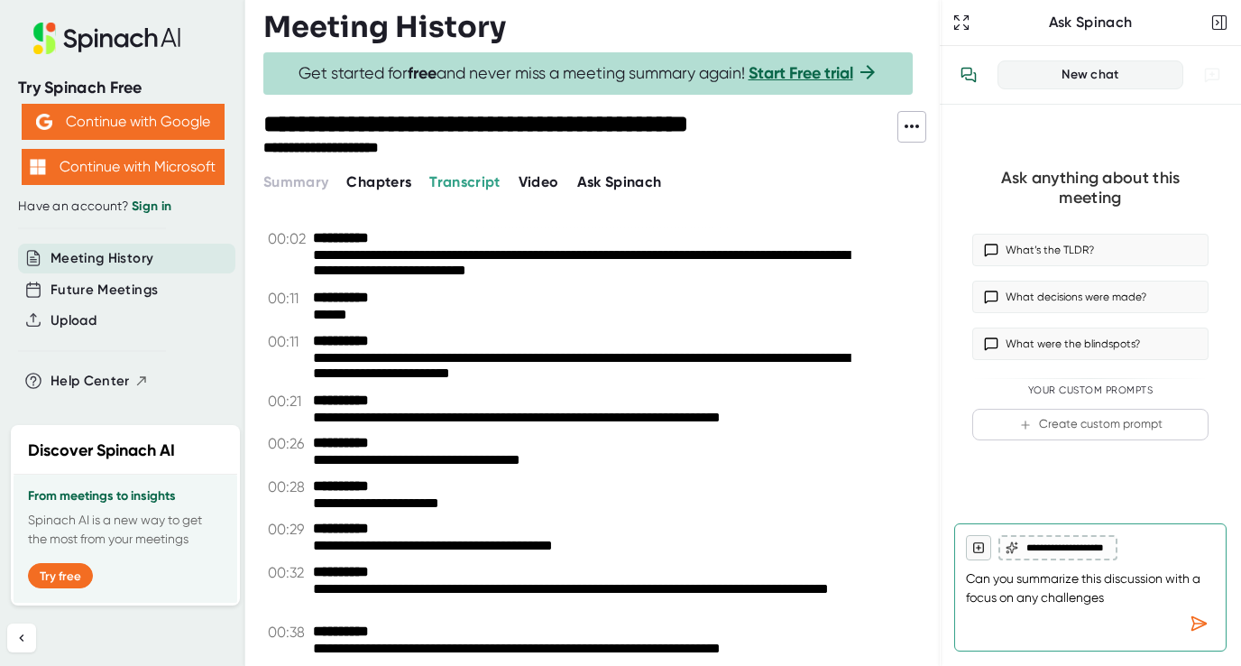
type textarea "x"
type textarea "Can you summarize this discussion with a focus on any challenges id"
type textarea "x"
type textarea "Can you summarize this discussion with a focus on any challenges ide"
type textarea "x"
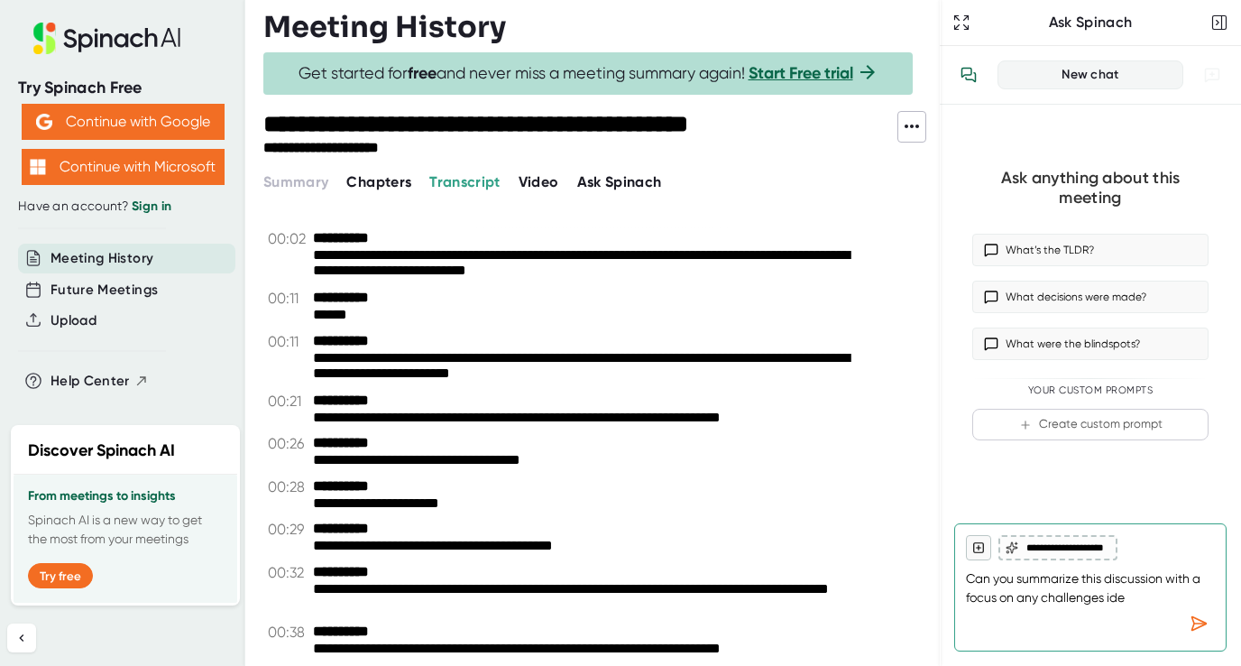
type textarea "Can you summarize this discussion with a focus on any challenges iden"
type textarea "x"
type textarea "Can you summarize this discussion with a focus on any challenges ident"
type textarea "x"
type textarea "Can you summarize this discussion with a focus on any challenges identi"
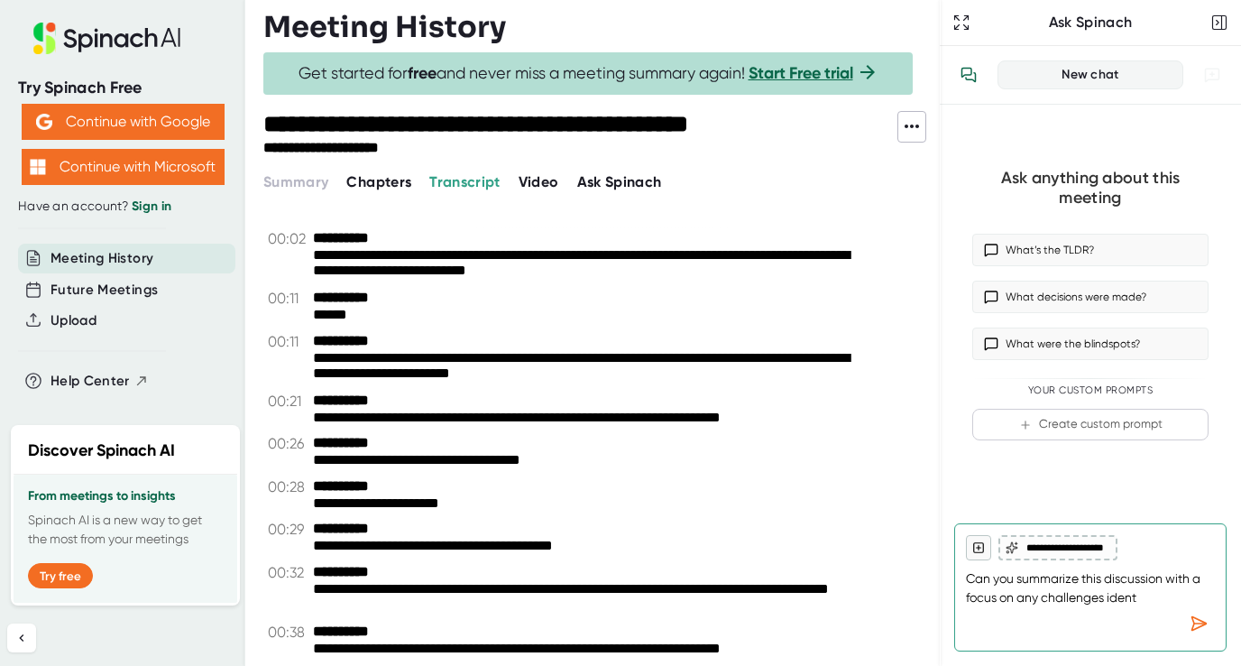
type textarea "x"
type textarea "Can you summarize this discussion with a focus on any challenges identif"
type textarea "x"
type textarea "Can you summarize this discussion with a focus on any challenges identifi"
type textarea "x"
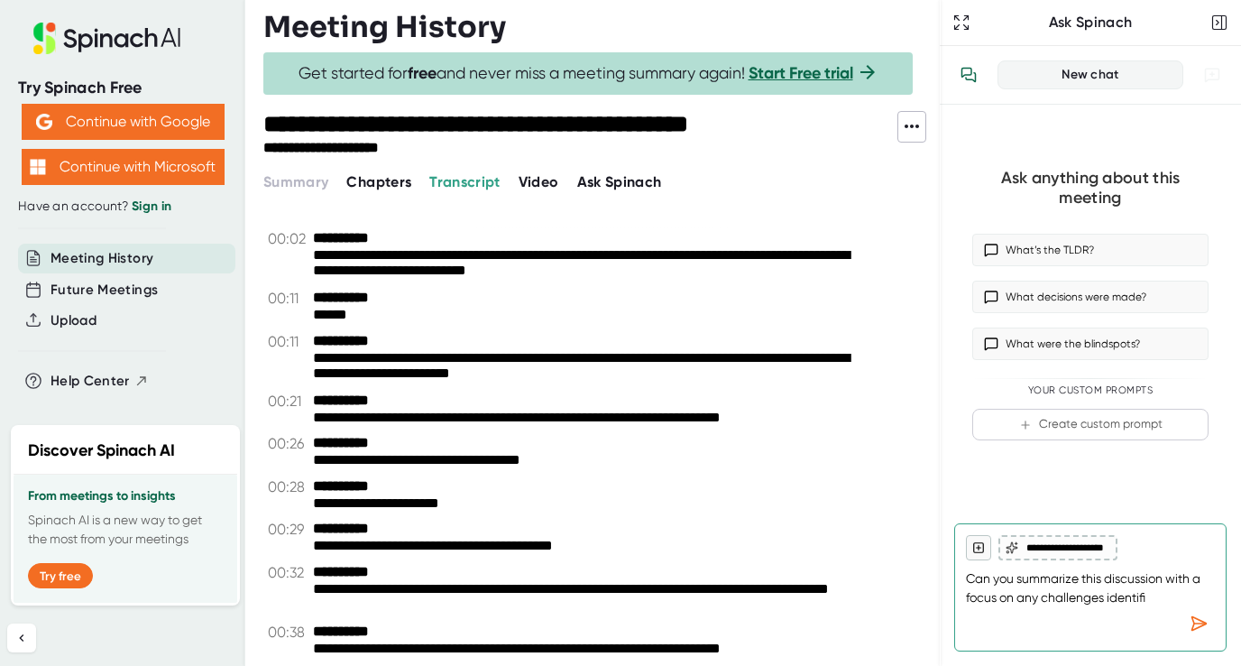
type textarea "Can you summarize this discussion with a focus on any challenges identifie"
type textarea "x"
type textarea "Can you summarize this discussion with a focus on any challenges identified"
type textarea "x"
type textarea "Can you summarize this discussion with a focus on any challenges identified"
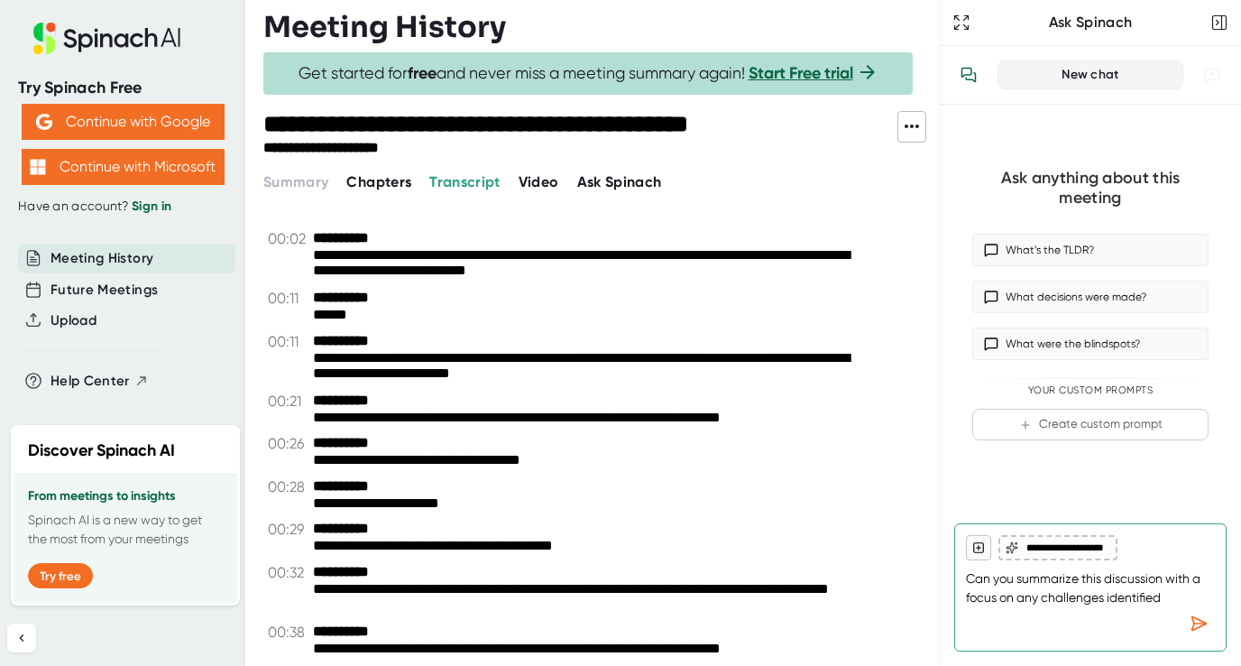
type textarea "x"
type textarea "Can you summarize this discussion with a focus on any challenges identified o"
type textarea "x"
type textarea "Can you summarize this discussion with a focus on any challenges identified or"
type textarea "x"
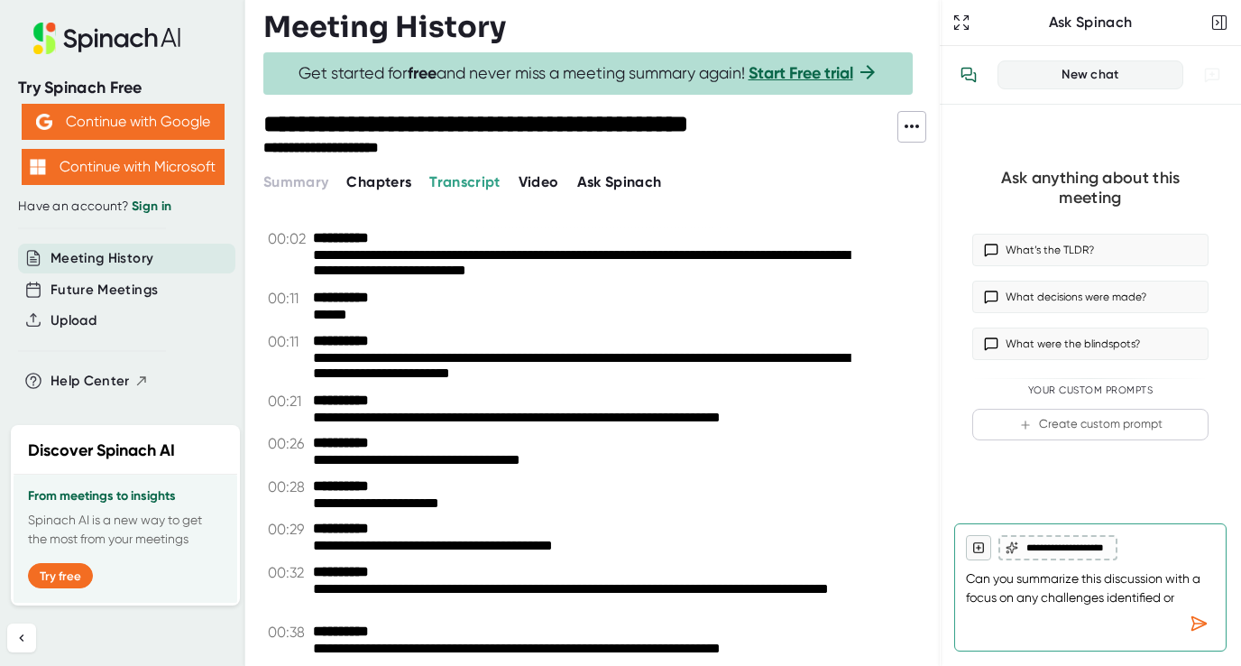
type textarea "Can you summarize this discussion with a focus on any challenges identified or"
type textarea "x"
type textarea "Can you summarize this discussion with a focus on any challenges identified or s"
type textarea "x"
type textarea "Can you summarize this discussion with a focus on any challenges identified or …"
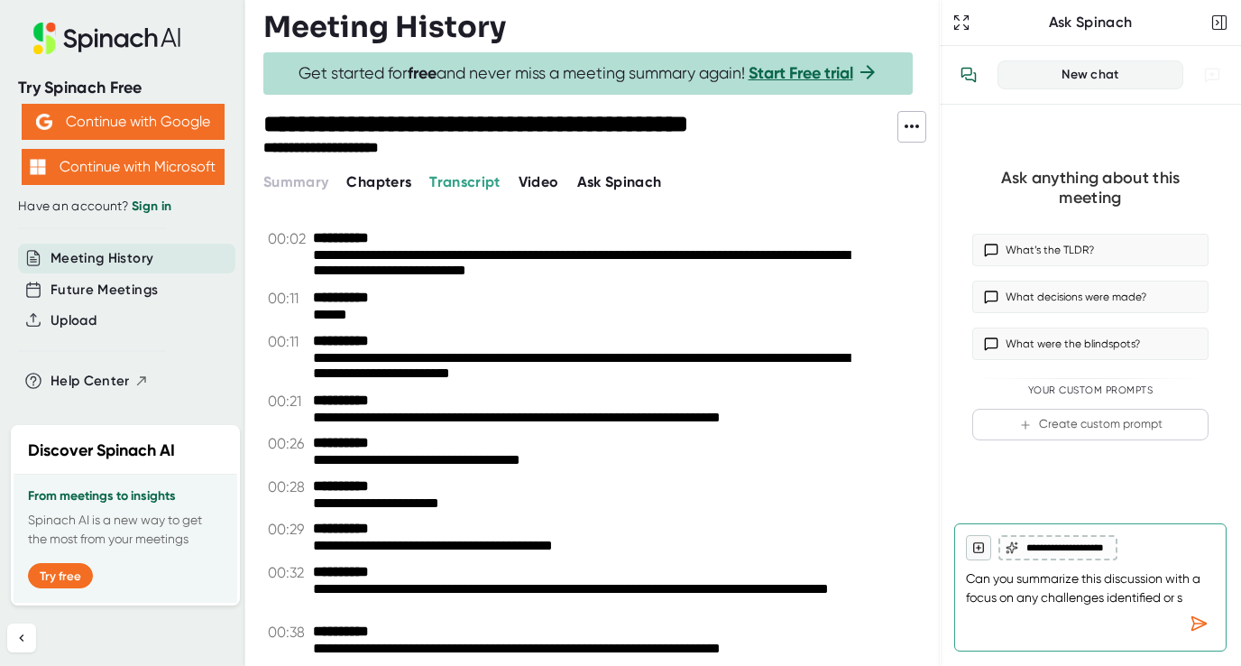
type textarea "x"
type textarea "Can you summarize this discussion with a focus on any challenges identified or …"
type textarea "x"
type textarea "Can you summarize this discussion with a focus on any challenges identified or …"
type textarea "x"
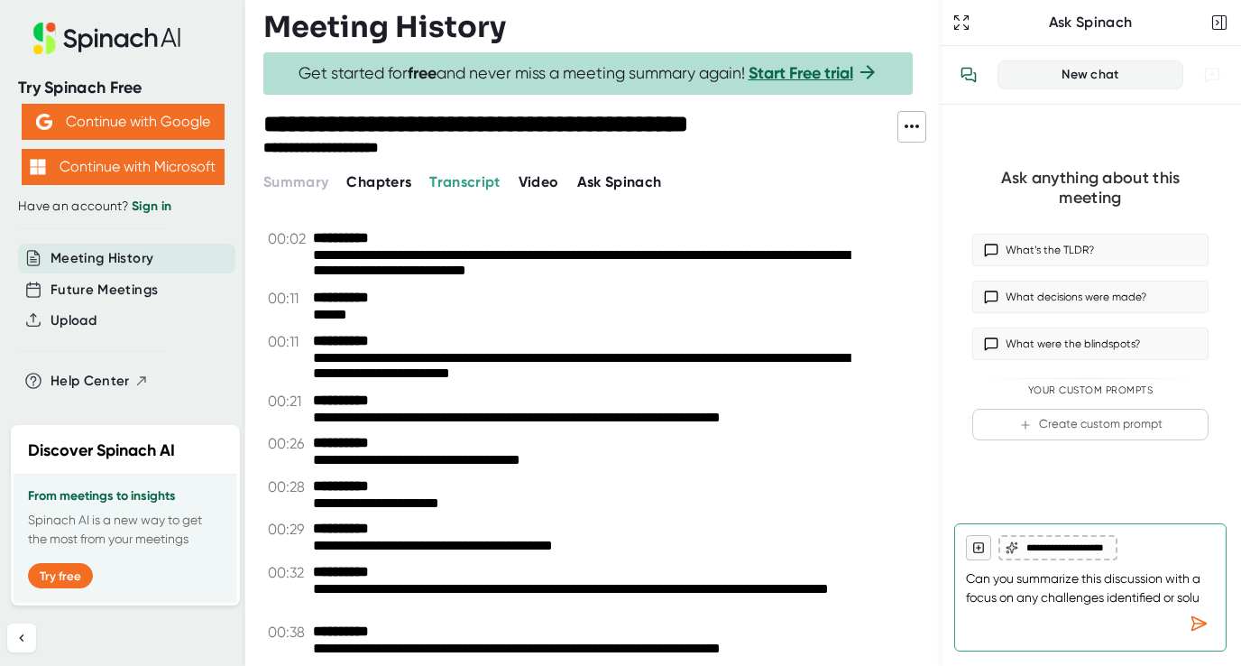
type textarea "Can you summarize this discussion with a focus on any challenges identified or …"
type textarea "x"
type textarea "Can you summarize this discussion with a focus on any challenges identified or …"
type textarea "x"
type textarea "Can you summarize this discussion with a focus on any challenges identified or …"
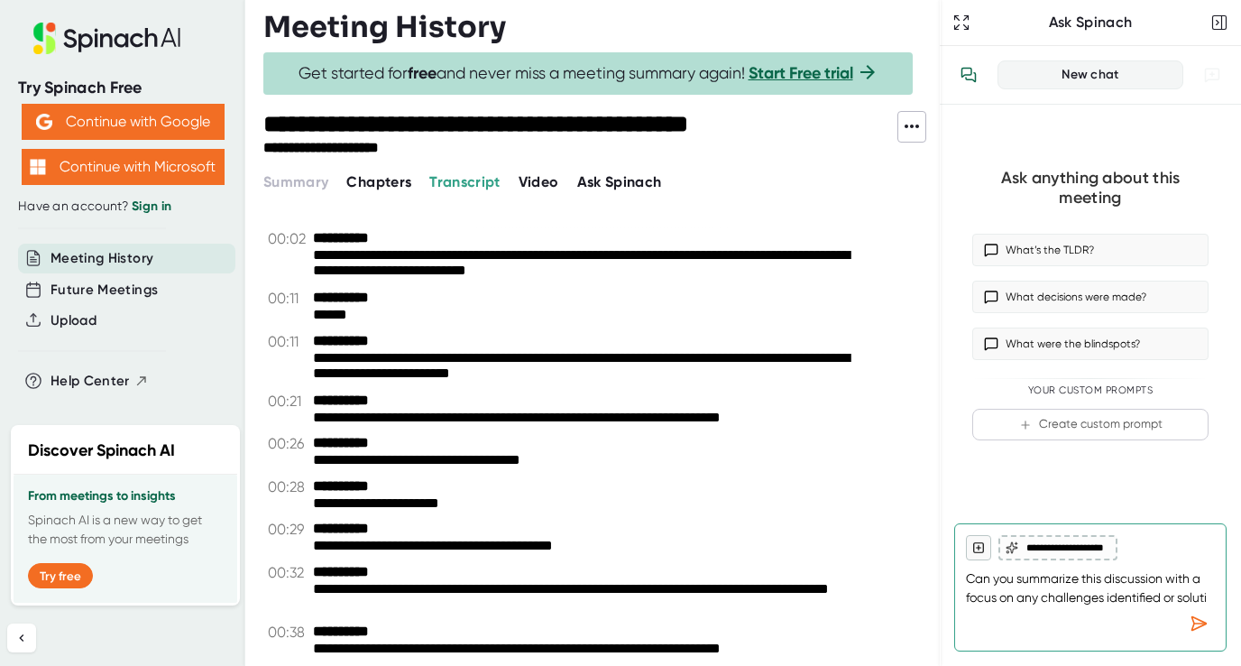
type textarea "x"
type textarea "Can you summarize this discussion with a focus on any challenges identified or …"
type textarea "x"
type textarea "Can you summarize this discussion with a focus on any challenges identified or …"
type textarea "x"
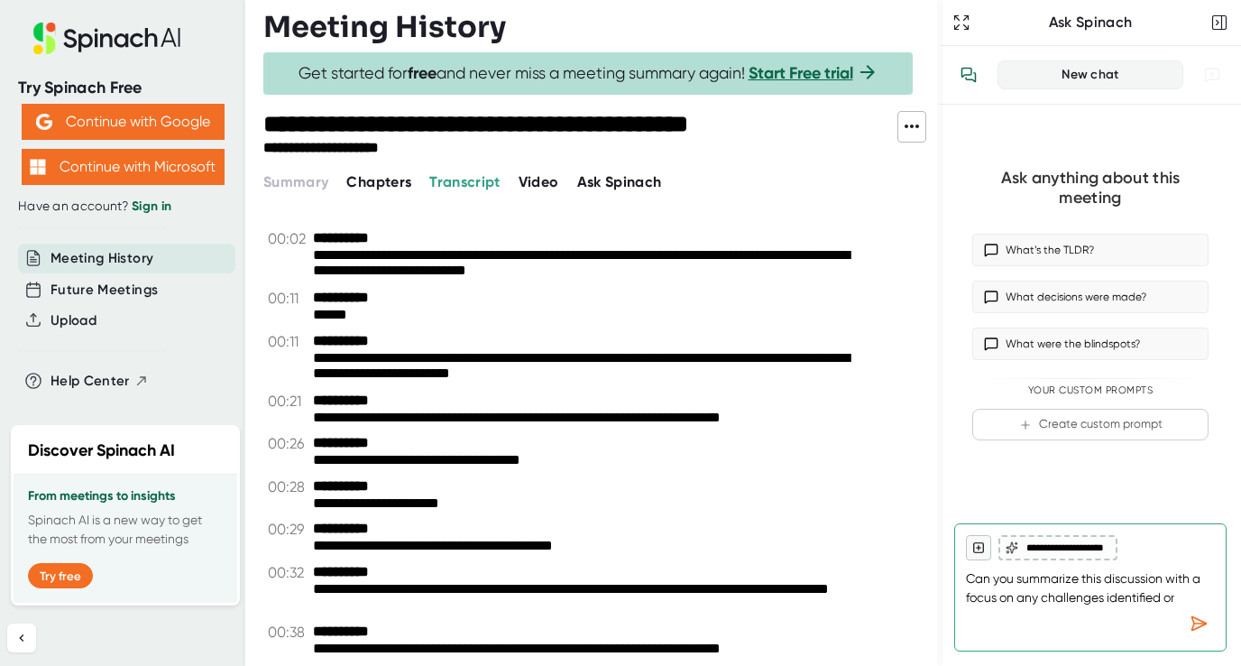
type textarea "Can you summarize this discussion with a focus on any challenges identified or …"
type textarea "x"
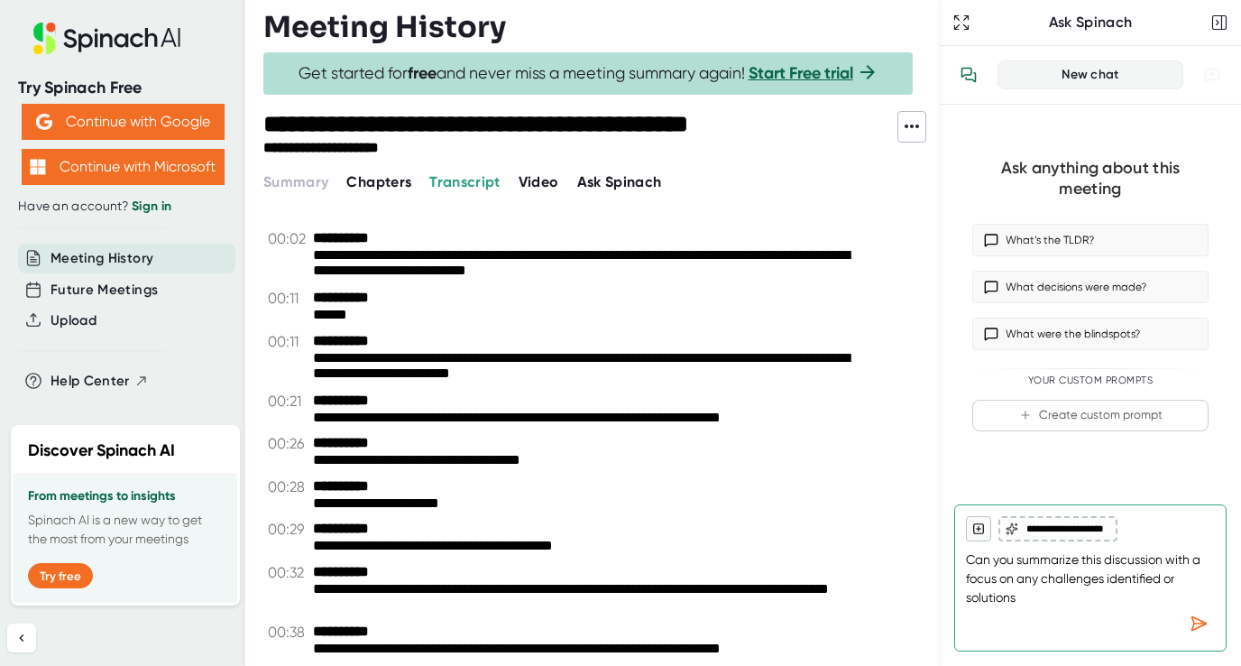
type textarea "Can you summarize this discussion with a focus on any challenges identified or …"
type textarea "x"
type textarea "Can you summarize this discussion with a focus on any challenges identified or …"
type textarea "x"
type textarea "Can you summarize this discussion with a focus on any challenges identified or …"
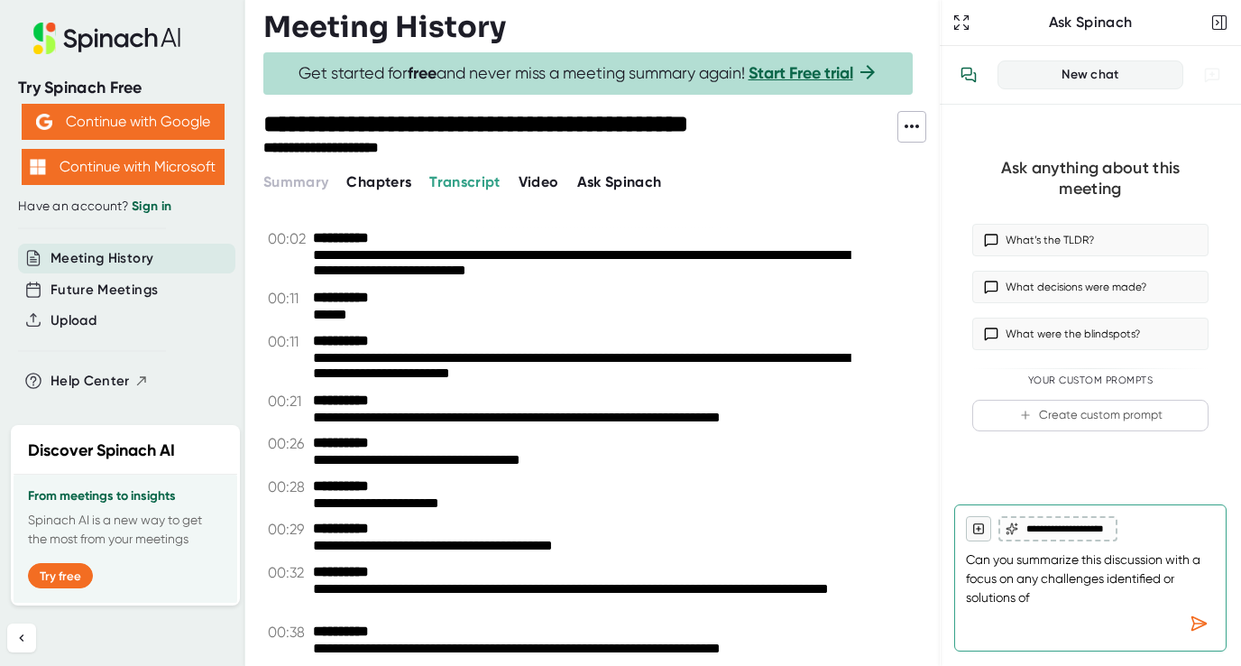
type textarea "x"
type textarea "Can you summarize this discussion with a focus on any challenges identified or …"
type textarea "x"
type textarea "Can you summarize this discussion with a focus on any challenges identified or …"
type textarea "x"
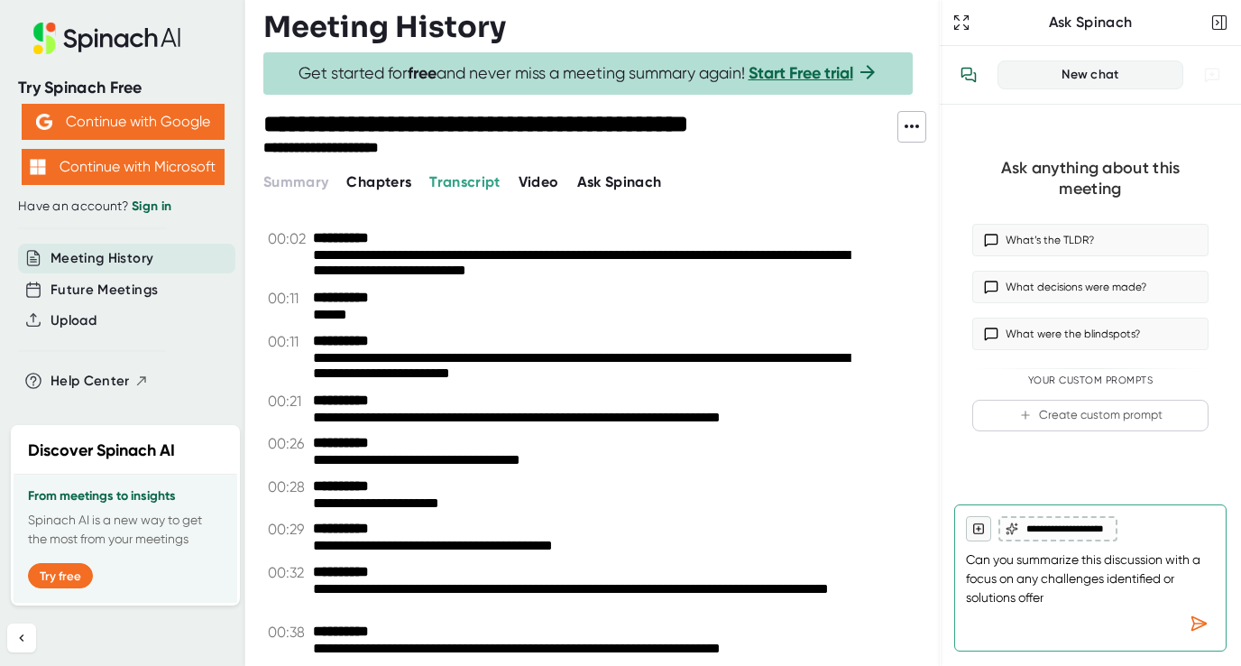
type textarea "Can you summarize this discussion with a focus on any challenges identified or …"
type textarea "x"
type textarea "Can you summarize this discussion with a focus on any challenges identified or …"
type textarea "x"
type textarea "Can you summarize this discussion with a focus on any challenges identified or …"
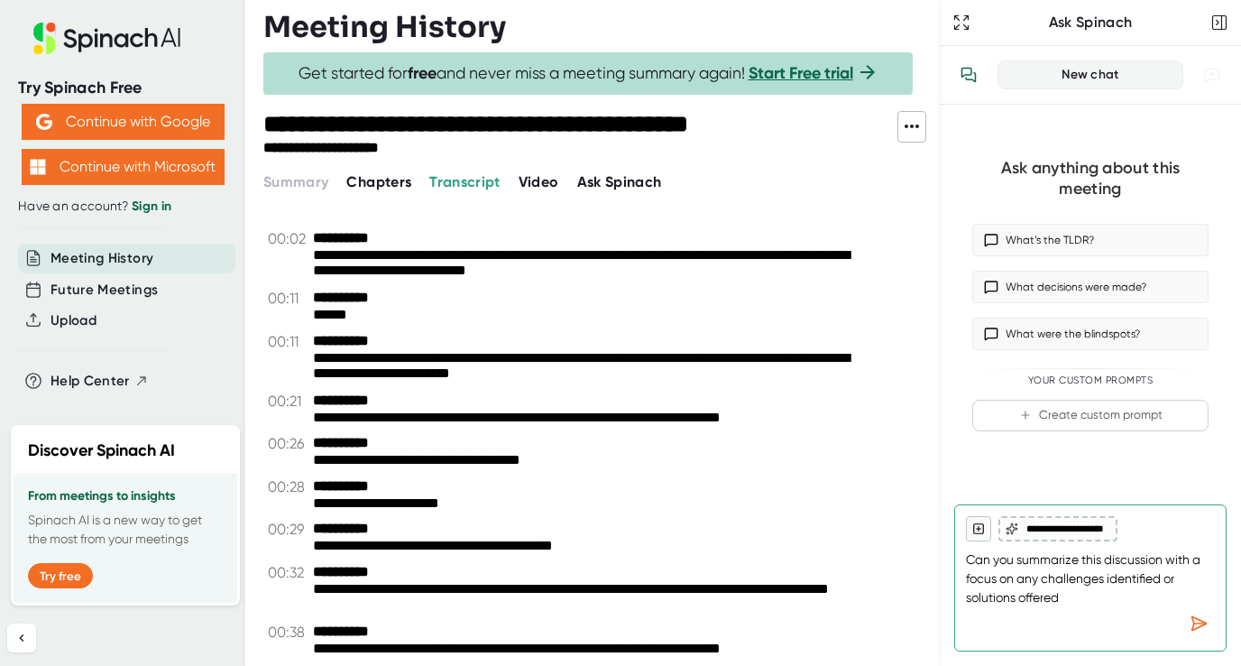
type textarea "x"
type textarea "Can you summarize this discussion with a focus on any challenges identified or …"
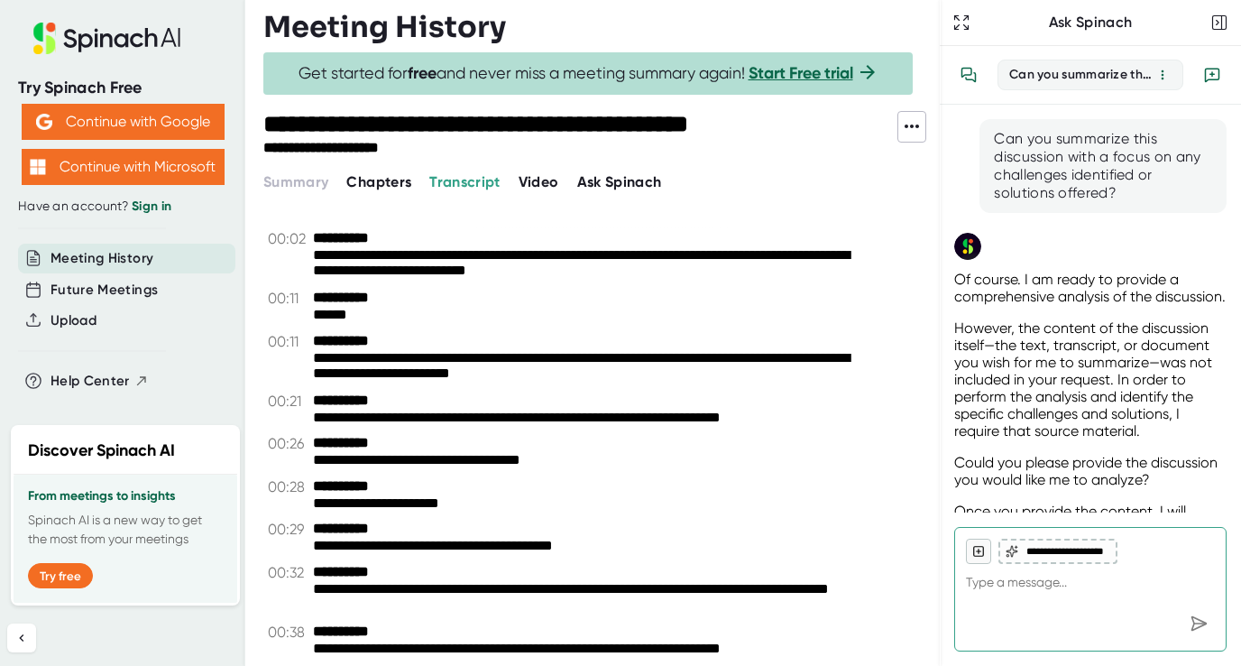
type textarea "x"
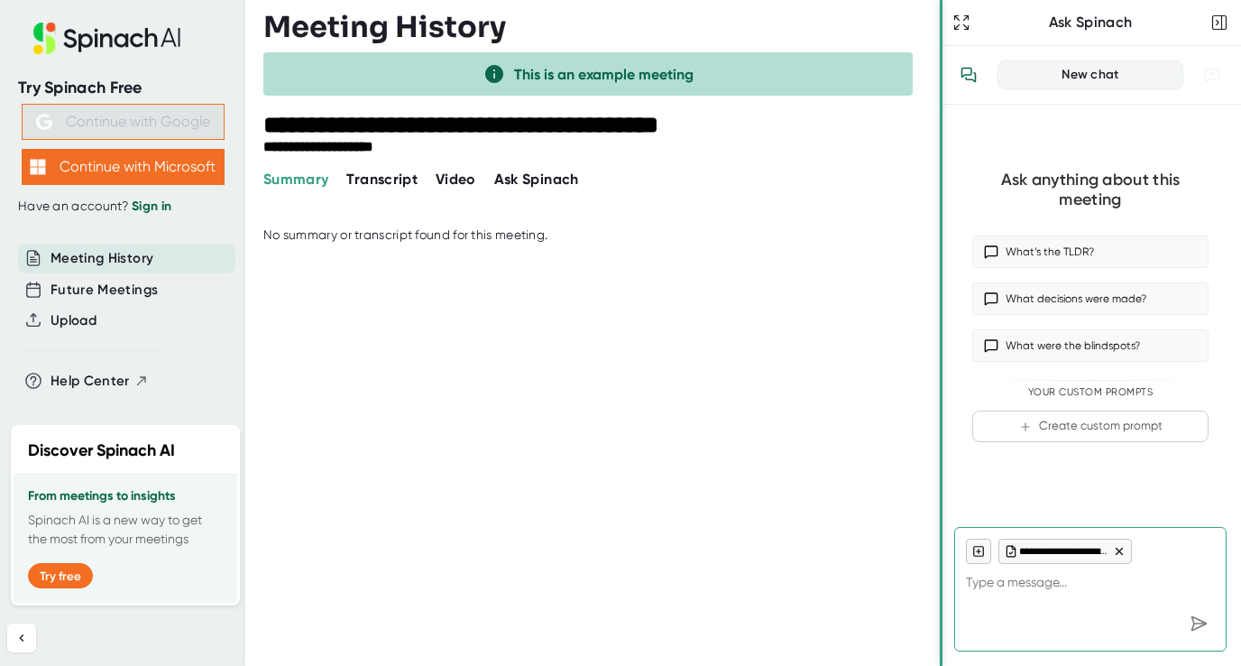
type textarea "x"
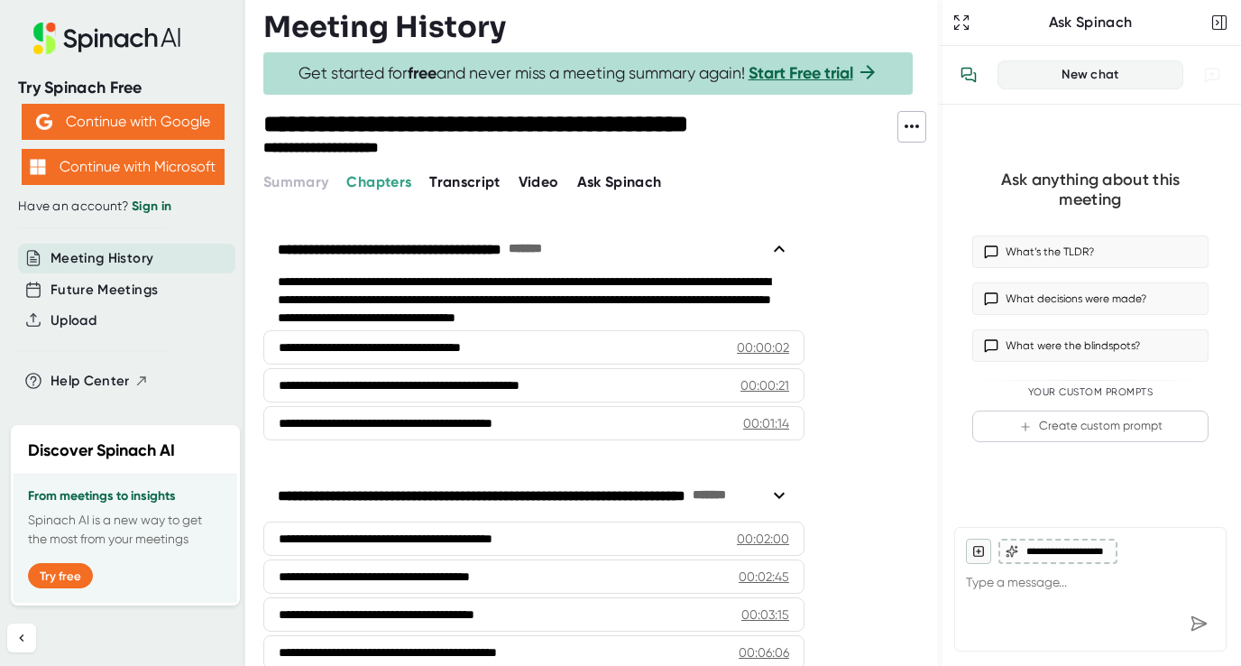
click at [909, 125] on icon at bounding box center [912, 126] width 22 height 22
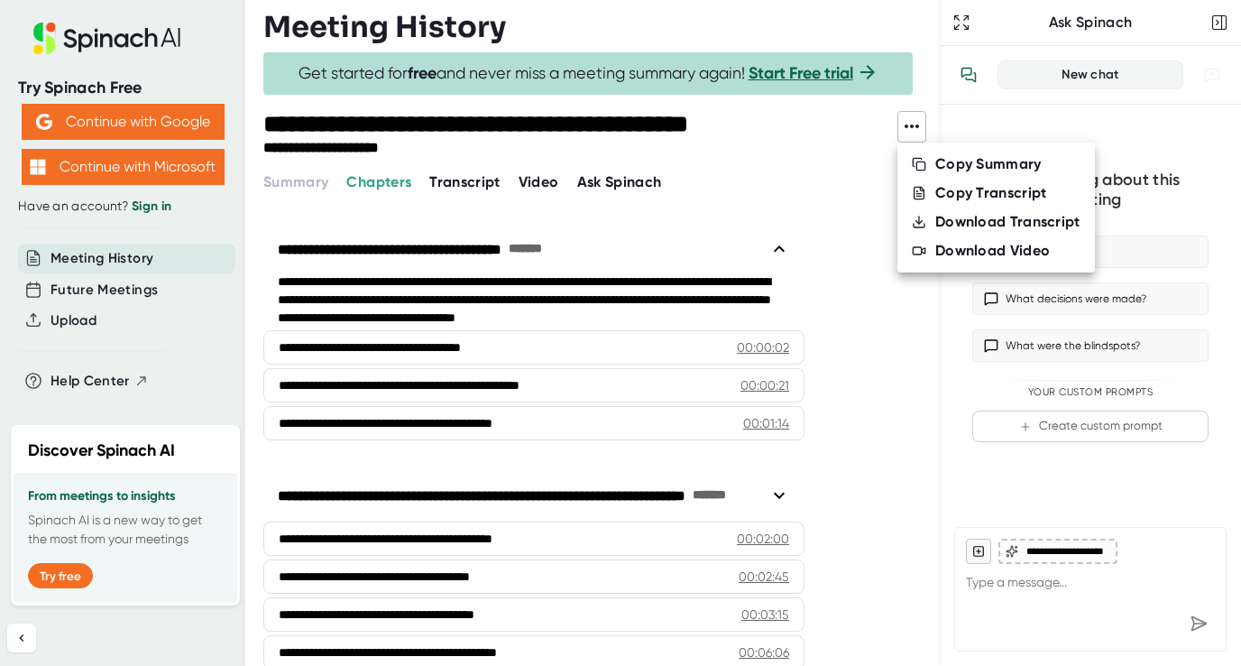
click at [989, 591] on div at bounding box center [620, 333] width 1241 height 666
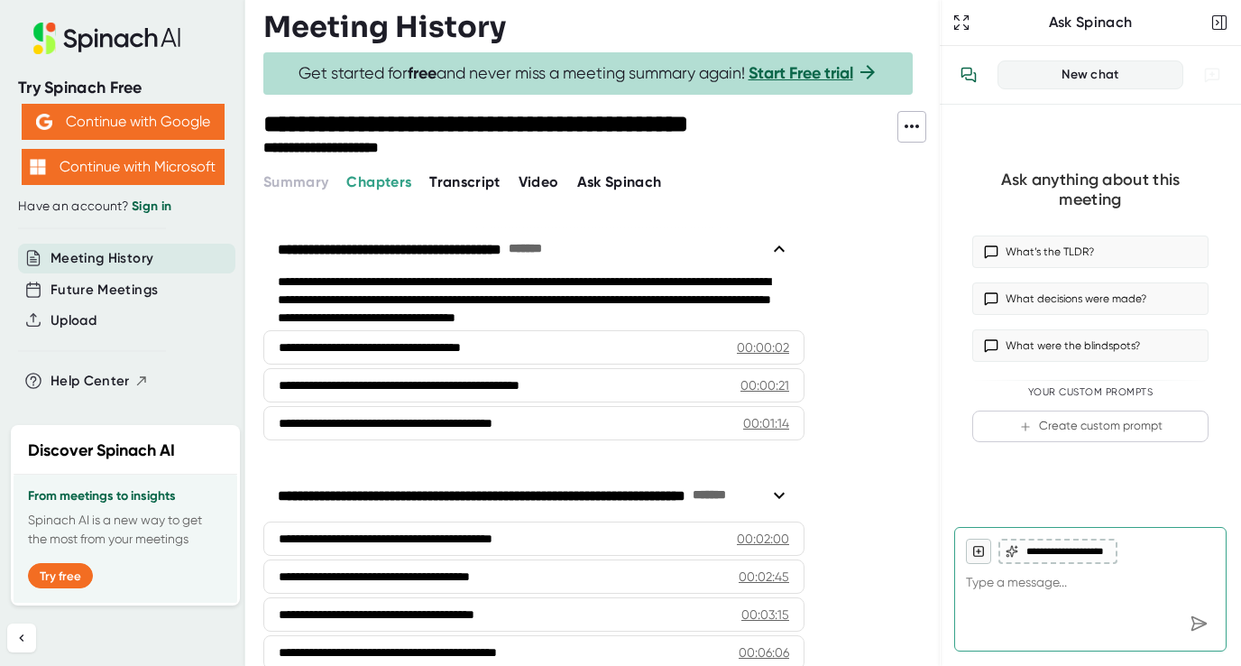
click at [990, 577] on textarea at bounding box center [1090, 585] width 249 height 43
click at [1019, 248] on button "What’s the TLDR?" at bounding box center [1091, 251] width 236 height 32
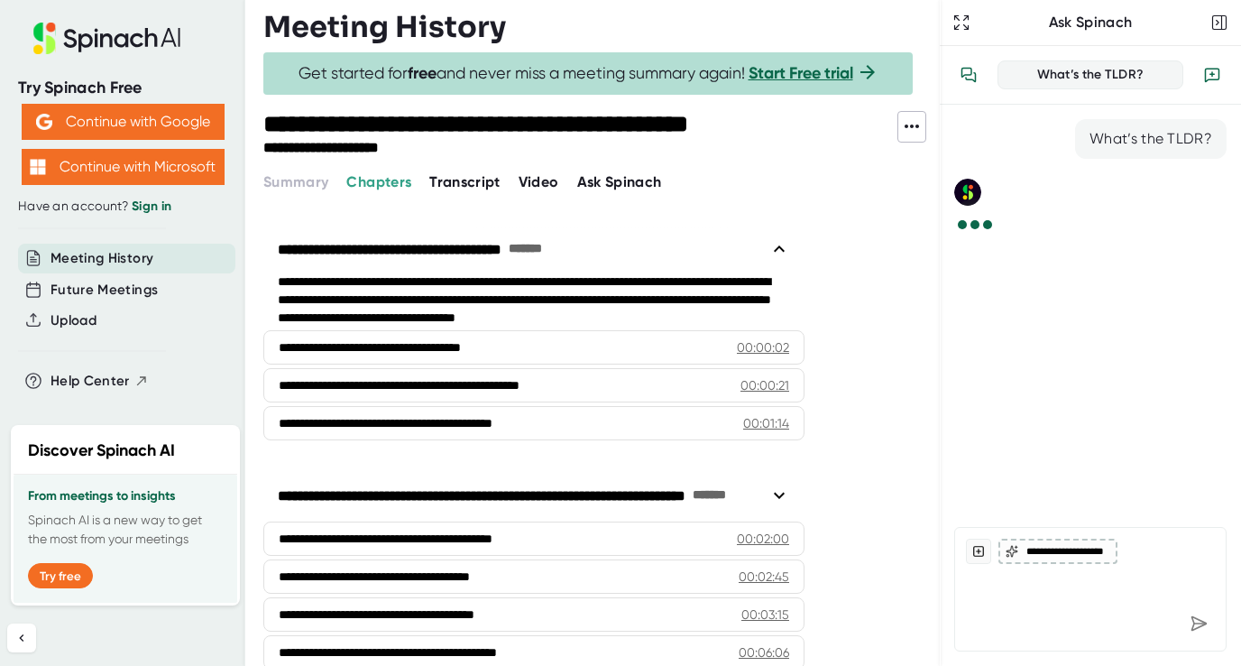
click at [468, 181] on span "Transcript" at bounding box center [464, 181] width 71 height 17
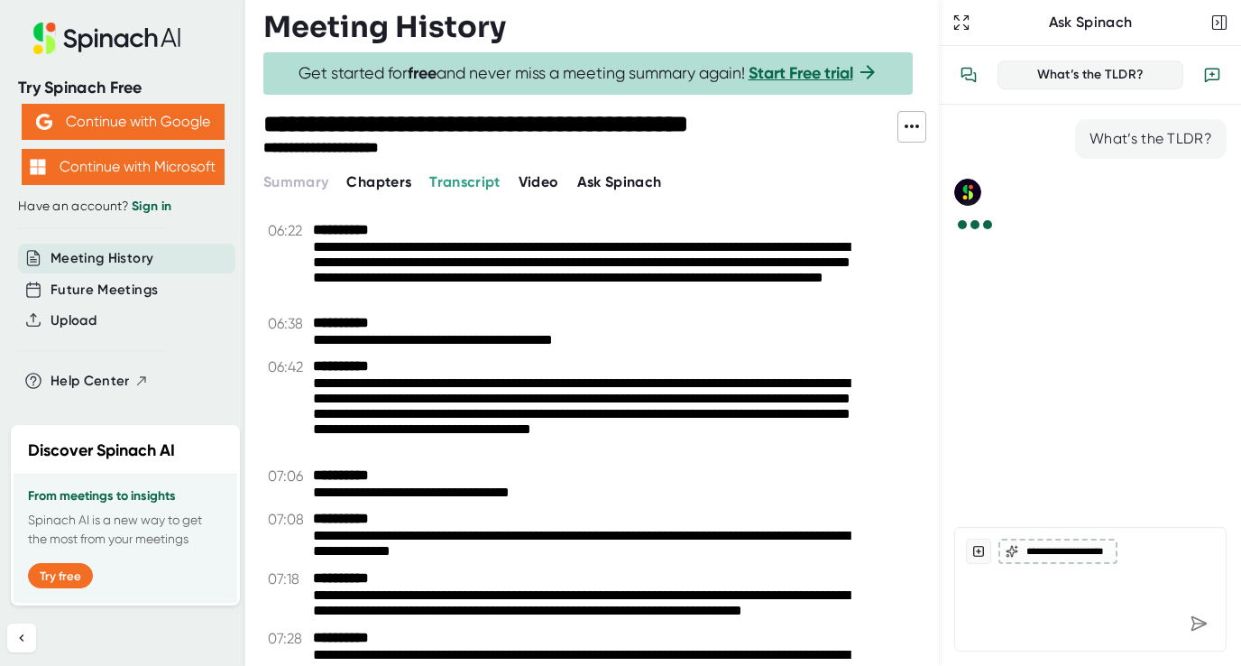
scroll to position [2960, 0]
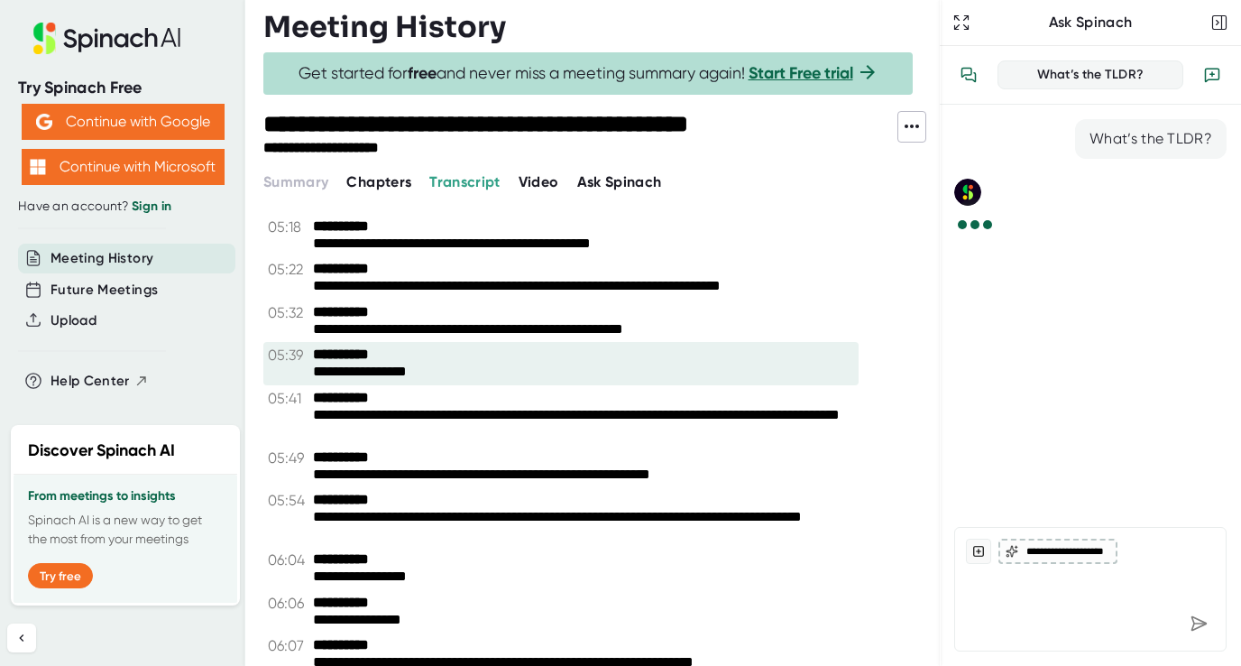
click at [503, 342] on div "**********" at bounding box center [560, 363] width 595 height 43
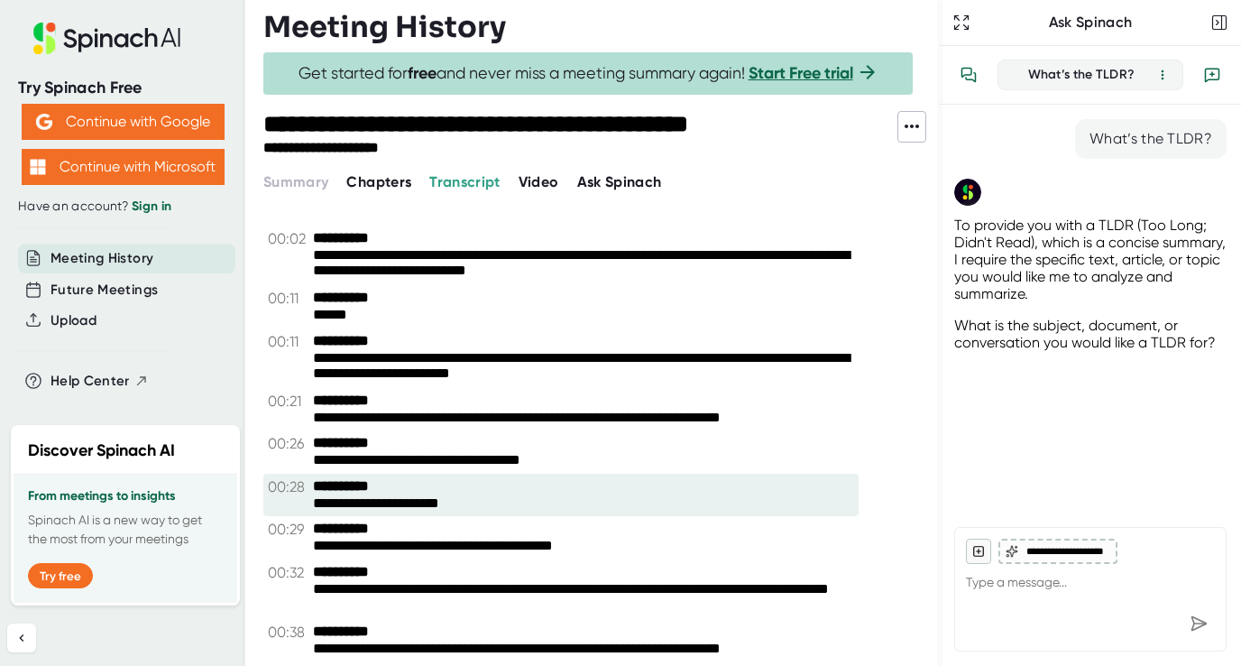
drag, startPoint x: 312, startPoint y: 240, endPoint x: 427, endPoint y: 497, distance: 281.5
drag, startPoint x: 309, startPoint y: 230, endPoint x: 457, endPoint y: 510, distance: 316.4
drag, startPoint x: 338, startPoint y: 286, endPoint x: 444, endPoint y: 474, distance: 215.3
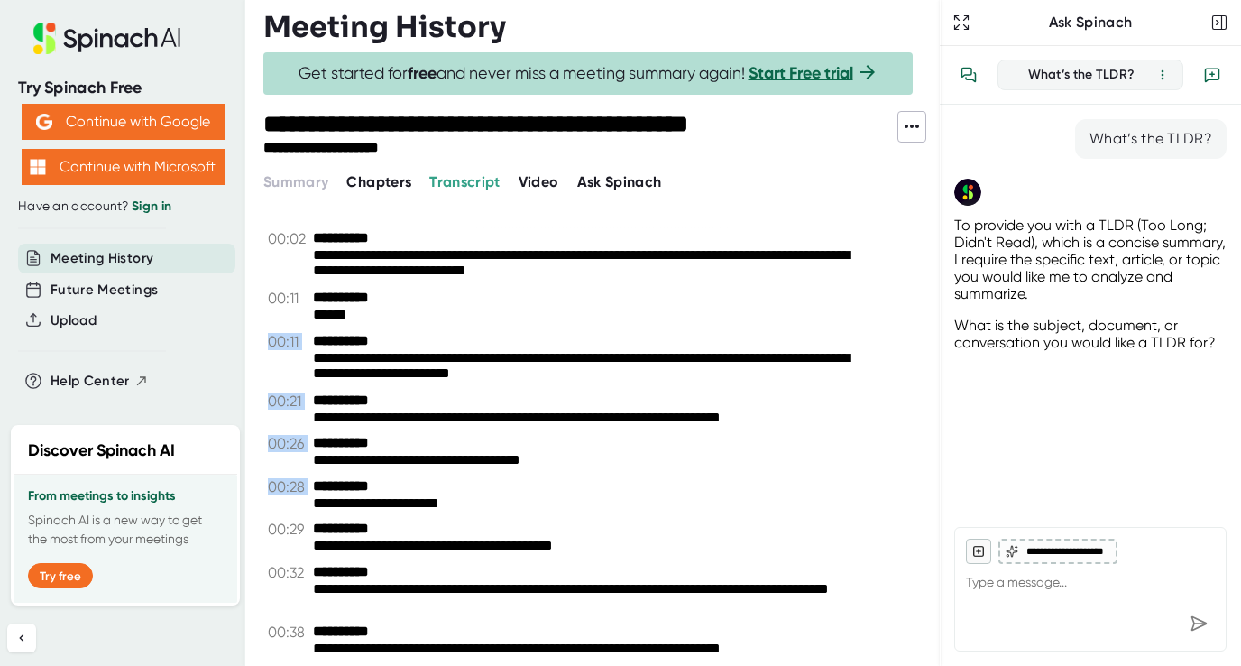
click at [909, 125] on icon at bounding box center [912, 126] width 22 height 22
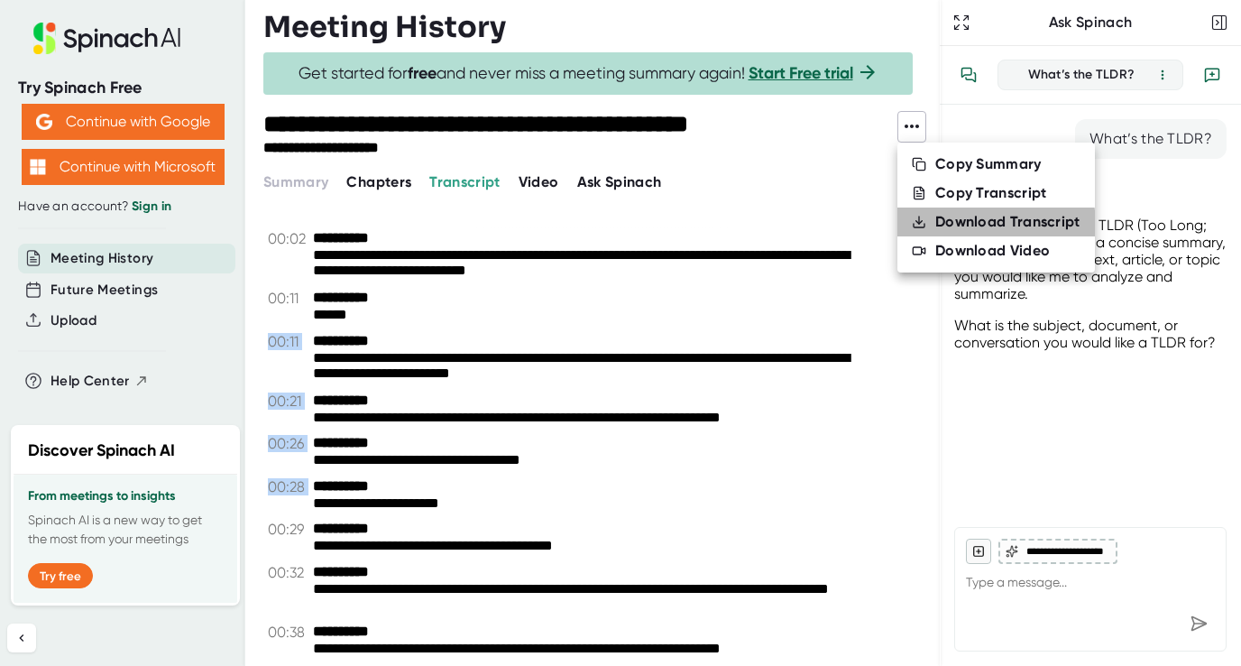
click at [938, 227] on div "Download Transcript" at bounding box center [1008, 222] width 145 height 18
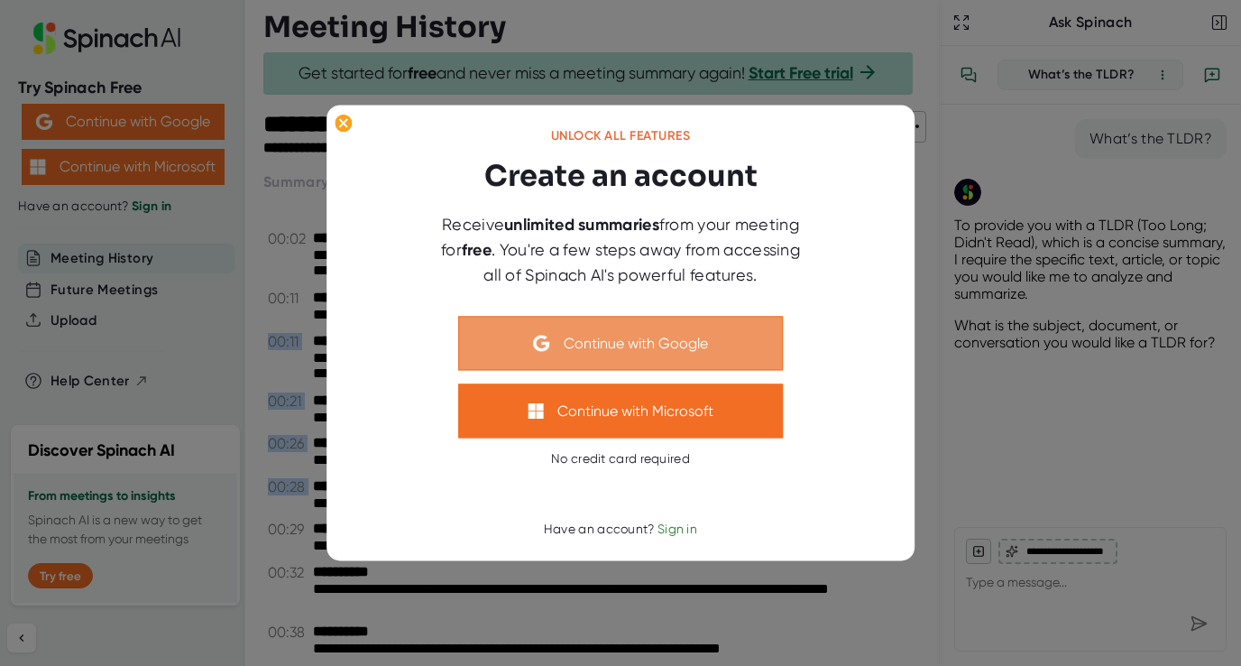
click at [618, 336] on button "Continue with Google" at bounding box center [620, 344] width 325 height 54
click at [551, 346] on button "Continue with Google" at bounding box center [620, 344] width 325 height 54
type textarea "x"
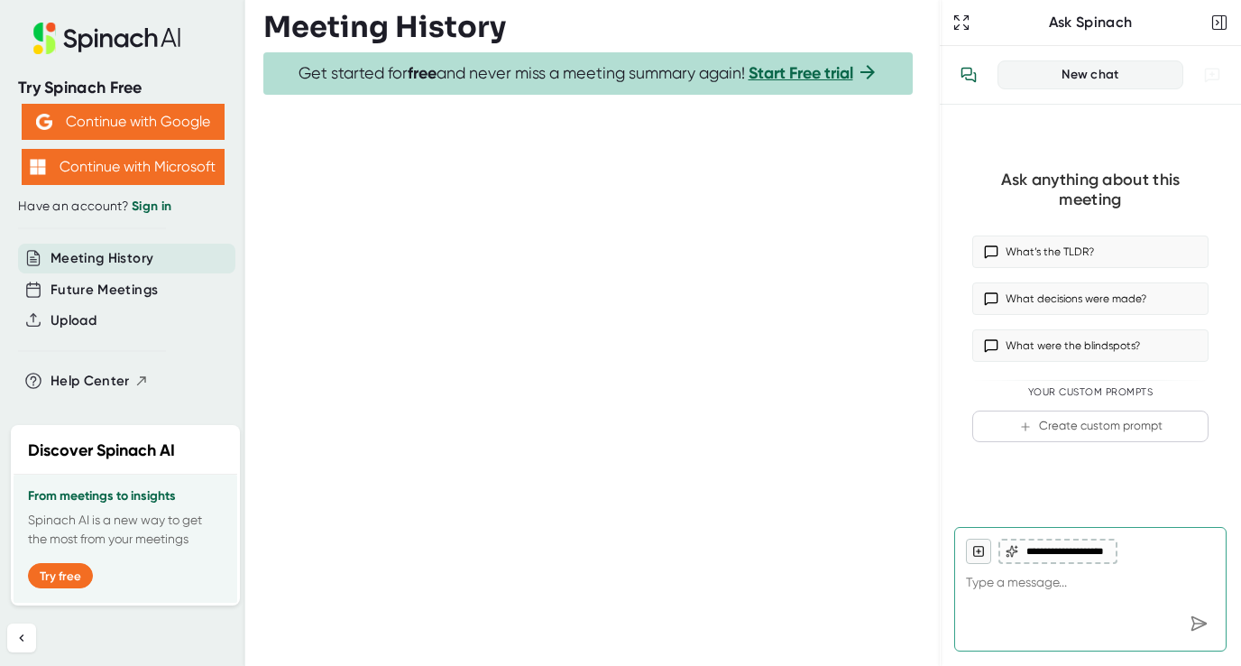
type textarea "x"
